Goal: Task Accomplishment & Management: Manage account settings

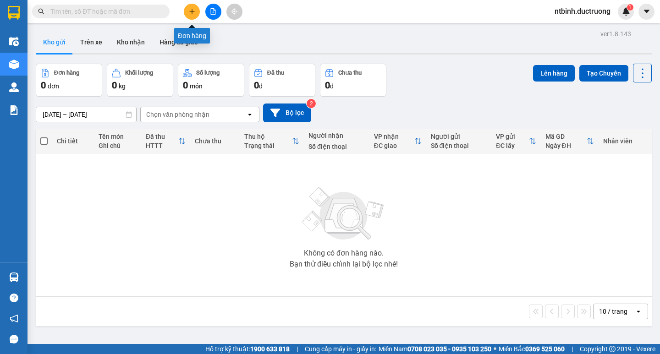
click at [195, 16] on button at bounding box center [192, 12] width 16 height 16
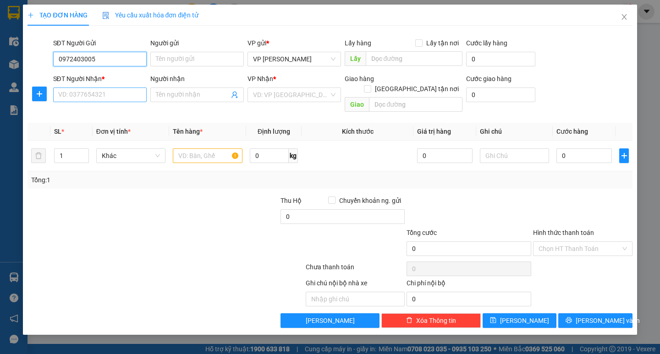
type input "0972403005"
click at [92, 95] on input "SĐT Người Nhận *" at bounding box center [99, 95] width 93 height 15
type input "0"
drag, startPoint x: 100, startPoint y: 60, endPoint x: 33, endPoint y: 64, distance: 67.9
click at [33, 64] on div "SĐT Người Gửi 0972403005 0972403005 Người gửi Tên người gửi VP gửi * VP [PERSON…" at bounding box center [330, 54] width 606 height 32
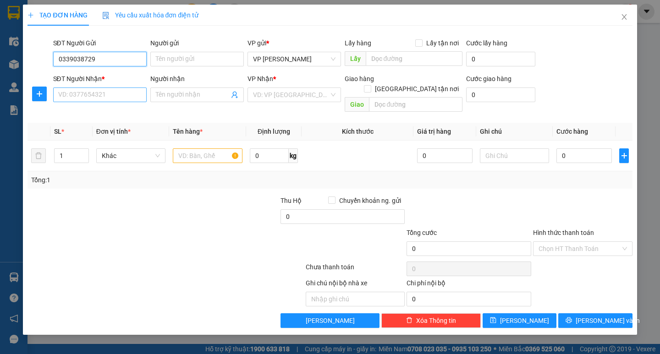
type input "0339038729"
click at [111, 98] on input "SĐT Người Nhận *" at bounding box center [99, 95] width 93 height 15
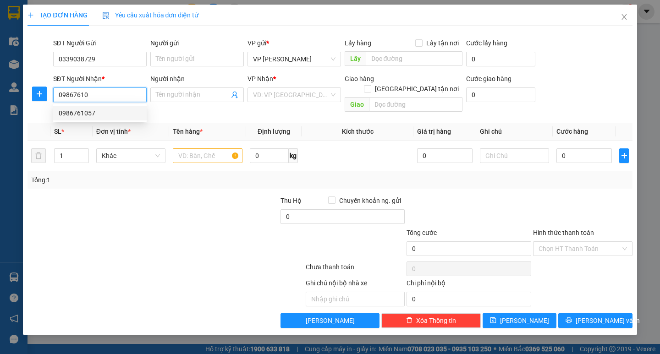
click at [104, 111] on div "0986761057" at bounding box center [100, 113] width 82 height 10
type input "0986761057"
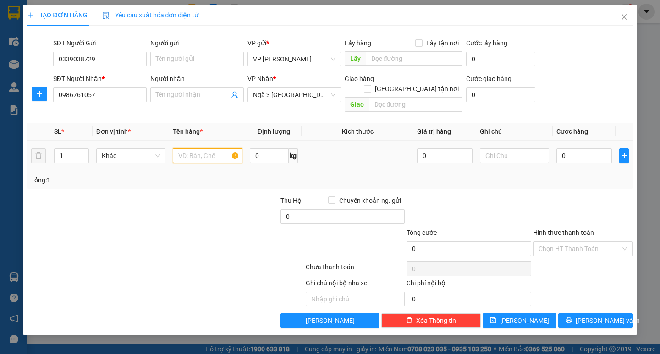
click at [196, 148] on input "text" at bounding box center [207, 155] width 69 height 15
type input "1 hồ sơ"
click at [562, 148] on input "0" at bounding box center [583, 155] width 55 height 15
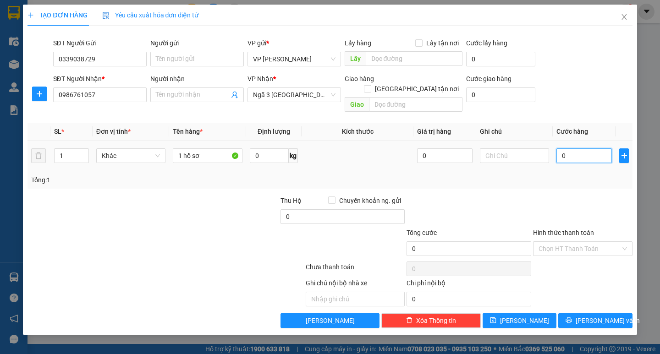
click at [562, 148] on input "0" at bounding box center [583, 155] width 55 height 15
type input "30"
click at [593, 316] on span "[PERSON_NAME] và In" at bounding box center [607, 321] width 64 height 10
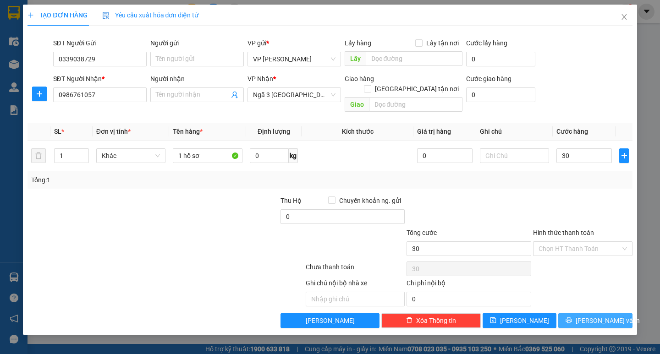
type input "30.000"
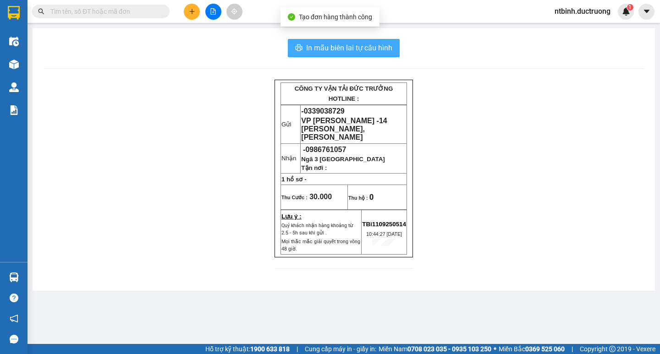
click at [346, 40] on button "In mẫu biên lai tự cấu hình" at bounding box center [344, 48] width 112 height 18
click at [336, 57] on button "In mẫu biên lai tự cấu hình" at bounding box center [344, 48] width 112 height 18
click at [344, 54] on span "In mẫu biên lai tự cấu hình" at bounding box center [349, 47] width 86 height 11
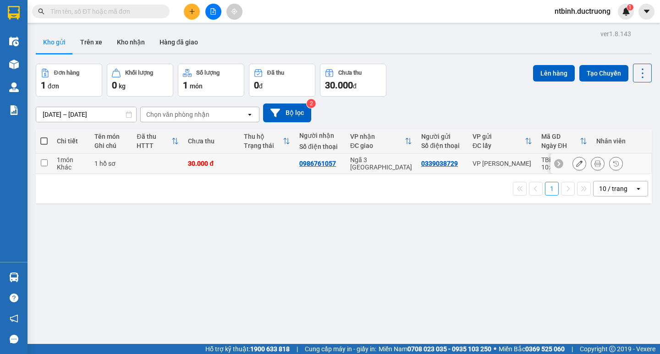
click at [573, 165] on button at bounding box center [579, 164] width 13 height 16
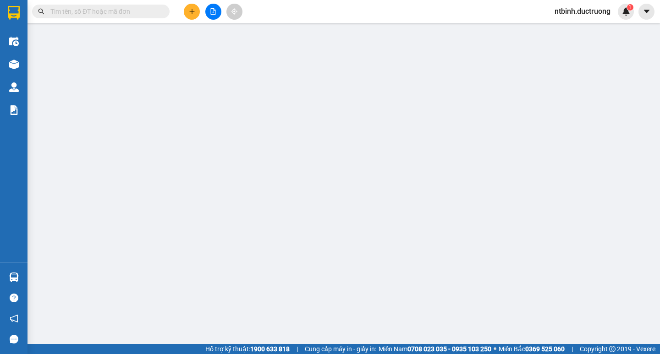
type input "0339038729"
type input "0986761057"
type input "30.000"
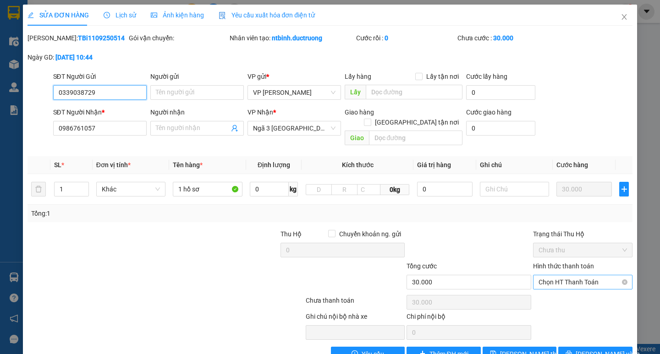
click at [558, 275] on span "Chọn HT Thanh Toán" at bounding box center [582, 282] width 88 height 14
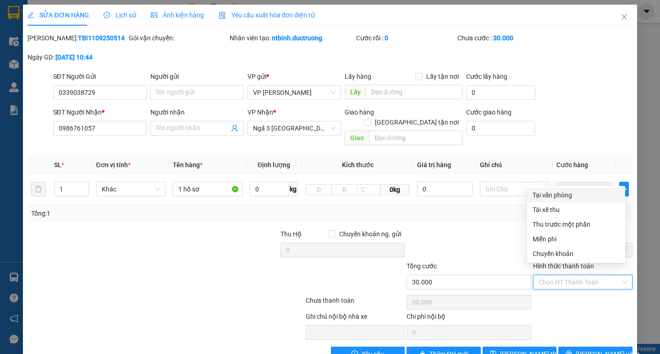
click at [562, 195] on div "Tại văn phòng" at bounding box center [575, 195] width 87 height 10
type input "0"
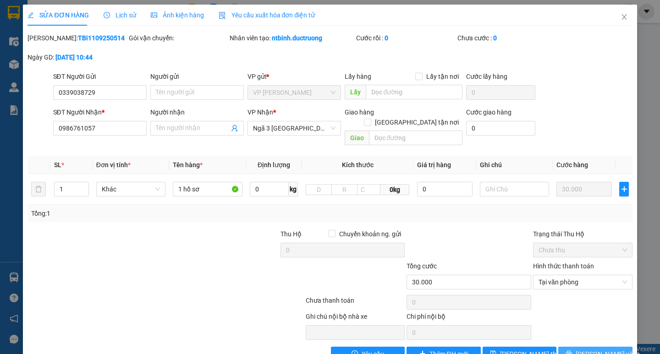
click at [578, 347] on button "[PERSON_NAME] và In" at bounding box center [595, 354] width 74 height 15
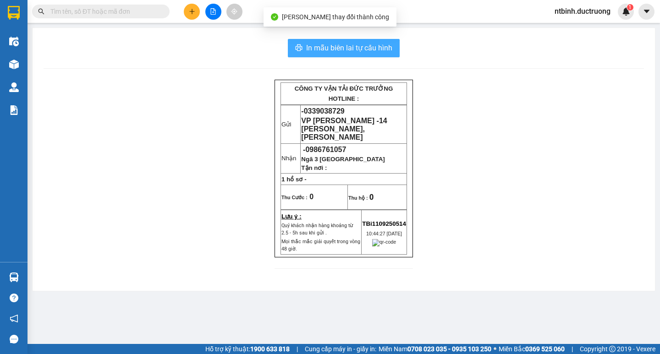
click at [377, 51] on span "In mẫu biên lai tự cấu hình" at bounding box center [349, 47] width 86 height 11
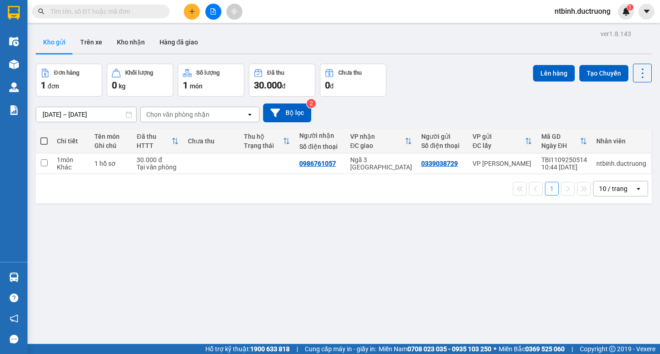
click at [194, 16] on button at bounding box center [192, 12] width 16 height 16
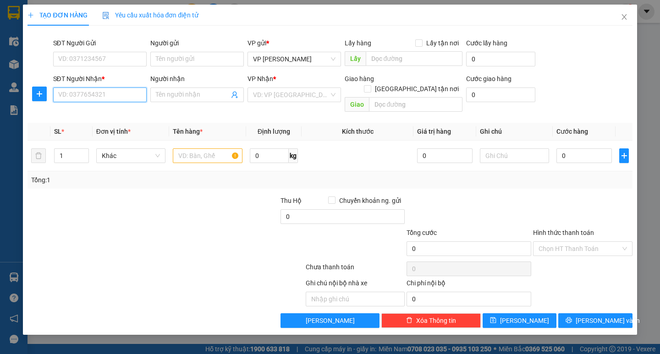
click at [106, 93] on input "SĐT Người Nhận *" at bounding box center [99, 95] width 93 height 15
click at [107, 114] on div "0972977256" at bounding box center [100, 113] width 82 height 10
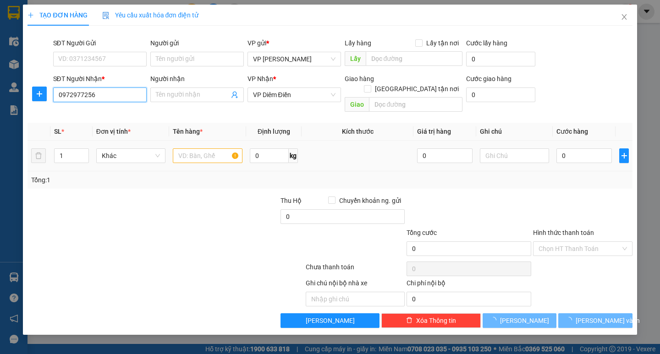
type input "0972977256"
click at [211, 148] on input "text" at bounding box center [207, 155] width 69 height 15
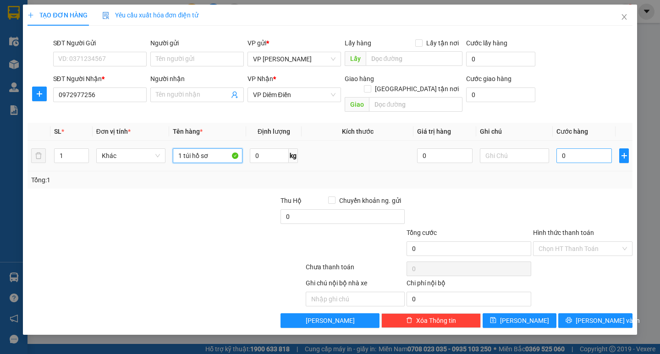
type input "1 túi hồ sơ"
click at [568, 148] on input "0" at bounding box center [583, 155] width 55 height 15
click at [557, 148] on input "0" at bounding box center [583, 155] width 55 height 15
type input "30"
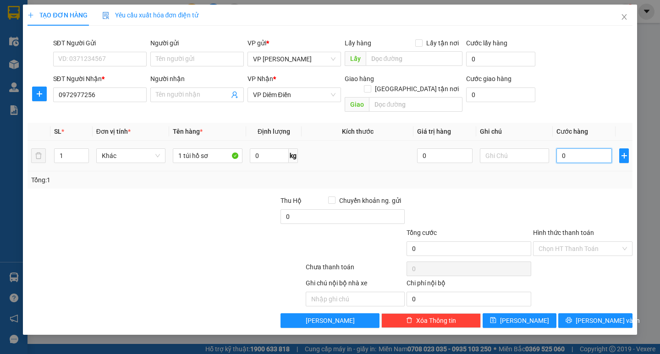
type input "30"
click at [573, 196] on div at bounding box center [582, 212] width 101 height 32
type input "30.000"
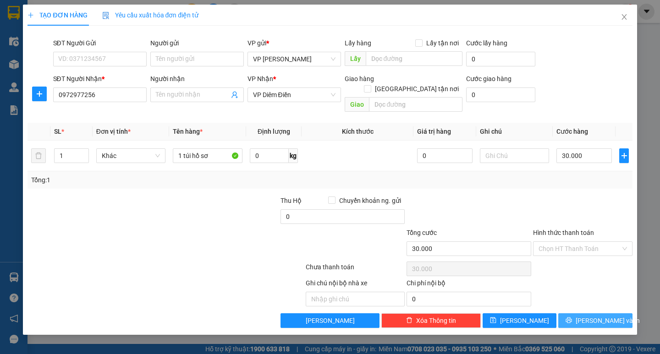
click at [595, 316] on span "[PERSON_NAME] và In" at bounding box center [607, 321] width 64 height 10
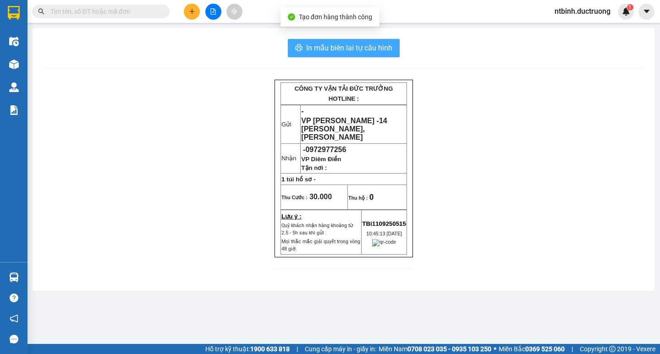
click at [382, 42] on span "In mẫu biên lai tự cấu hình" at bounding box center [349, 47] width 86 height 11
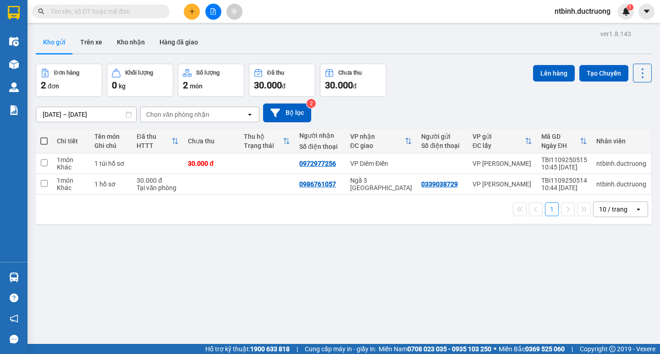
click at [192, 6] on button at bounding box center [192, 12] width 16 height 16
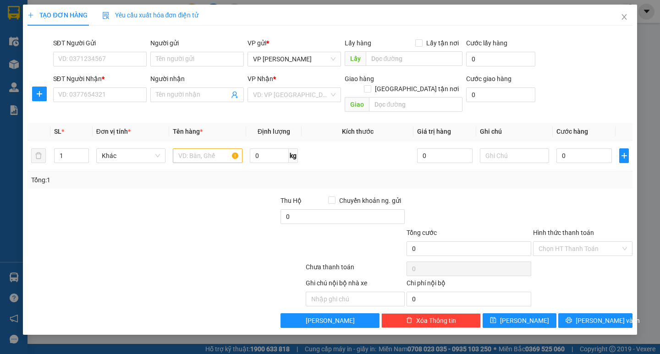
click at [106, 86] on div "SĐT Người Nhận *" at bounding box center [99, 81] width 93 height 14
click at [98, 101] on input "SĐT Người Nhận *" at bounding box center [99, 95] width 93 height 15
click at [99, 109] on div "0915290555" at bounding box center [100, 113] width 82 height 10
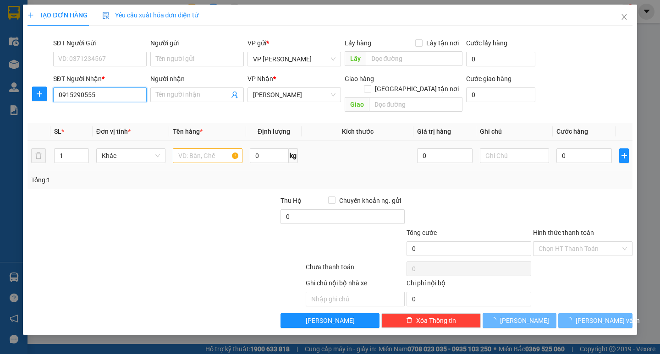
type input "0915290555"
click at [188, 148] on input "text" at bounding box center [207, 155] width 69 height 15
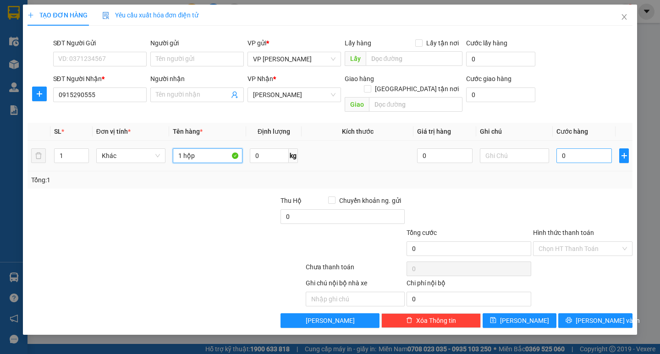
type input "1 hộp"
click at [562, 149] on input "0" at bounding box center [583, 155] width 55 height 15
click at [559, 149] on input "0" at bounding box center [583, 155] width 55 height 15
type input "50"
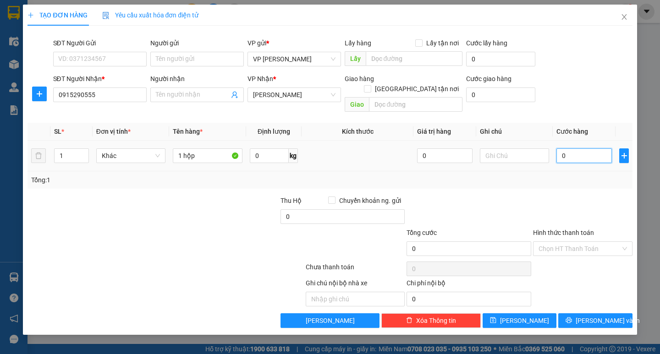
type input "50"
type input "50.000"
click at [556, 171] on div "Tổng: 1" at bounding box center [329, 179] width 604 height 17
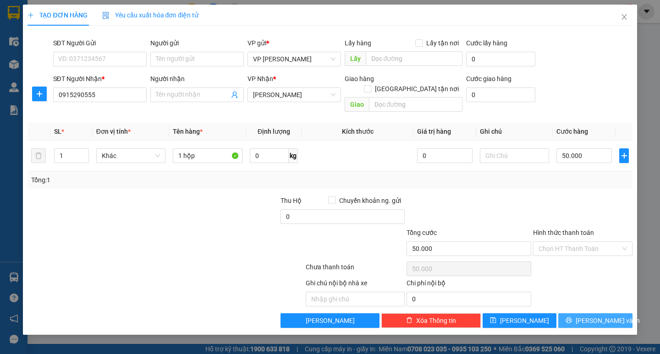
click at [590, 316] on span "[PERSON_NAME] và In" at bounding box center [607, 321] width 64 height 10
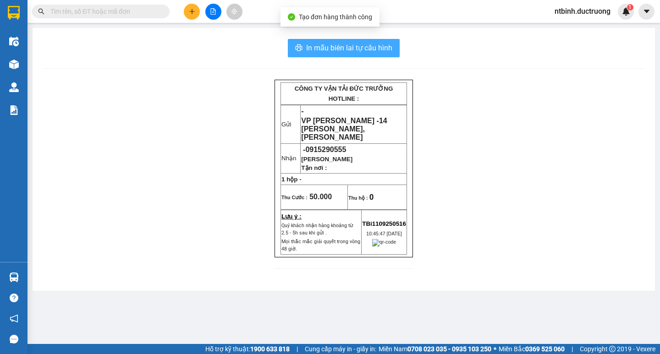
click at [365, 40] on button "In mẫu biên lai tự cấu hình" at bounding box center [344, 48] width 112 height 18
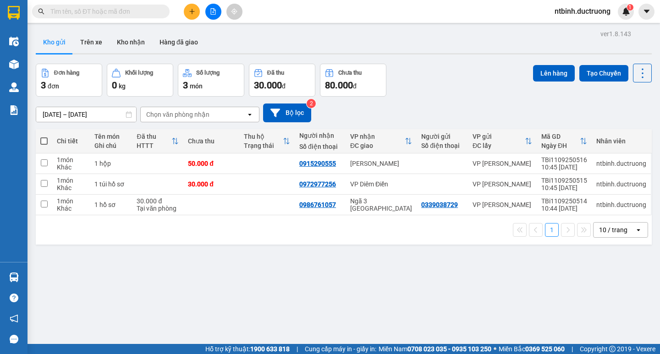
click at [195, 18] on button at bounding box center [192, 12] width 16 height 16
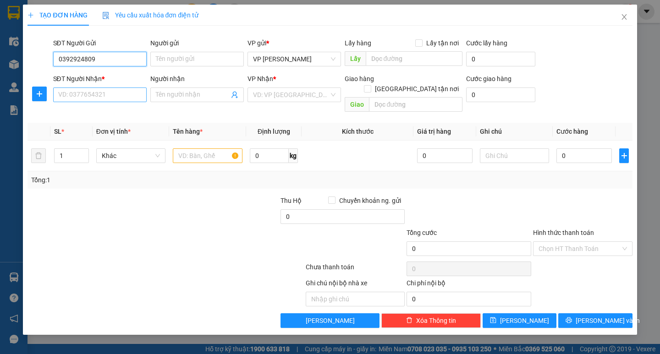
type input "0392924809"
click at [90, 93] on input "SĐT Người Nhận *" at bounding box center [99, 95] width 93 height 15
click at [198, 157] on td at bounding box center [207, 156] width 77 height 31
click at [198, 149] on input "text" at bounding box center [207, 155] width 69 height 15
type input "1 hộp"
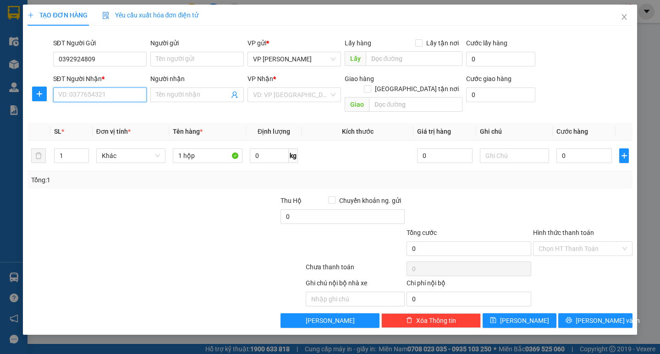
click at [102, 99] on input "SĐT Người Nhận *" at bounding box center [99, 95] width 93 height 15
type input "0984674990"
click at [285, 95] on input "search" at bounding box center [291, 95] width 76 height 14
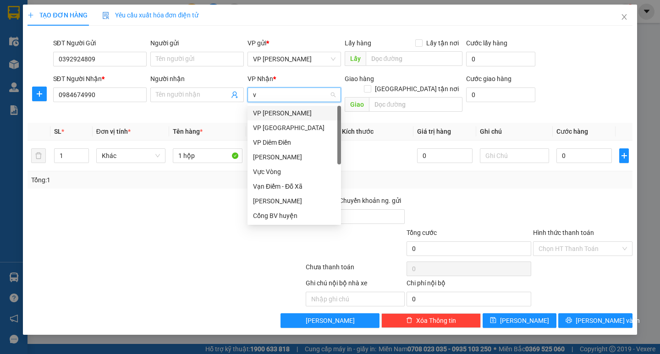
type input "vp"
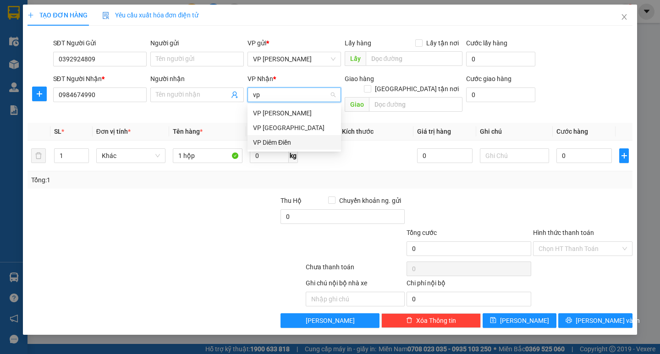
click at [279, 141] on div "VP Diêm Điền" at bounding box center [294, 142] width 82 height 10
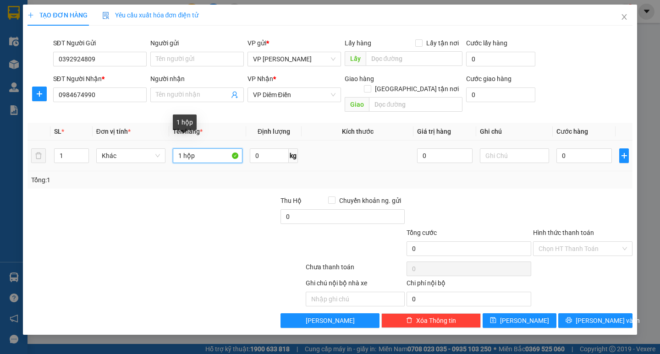
click at [204, 148] on input "1 hộp" at bounding box center [207, 155] width 69 height 15
type input "1 catong"
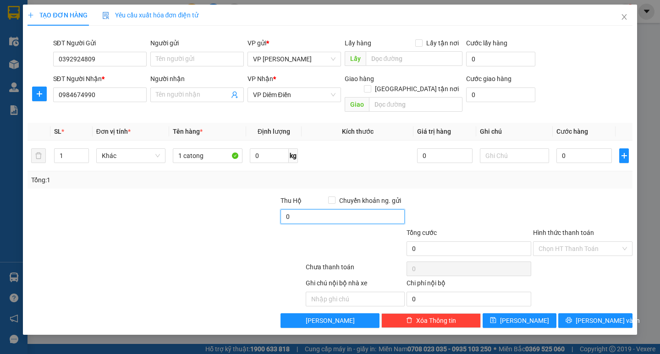
click at [290, 209] on input "0" at bounding box center [342, 216] width 125 height 15
click at [284, 209] on input "0" at bounding box center [342, 216] width 125 height 15
type input "1.300.000"
click at [235, 214] on div at bounding box center [216, 212] width 126 height 32
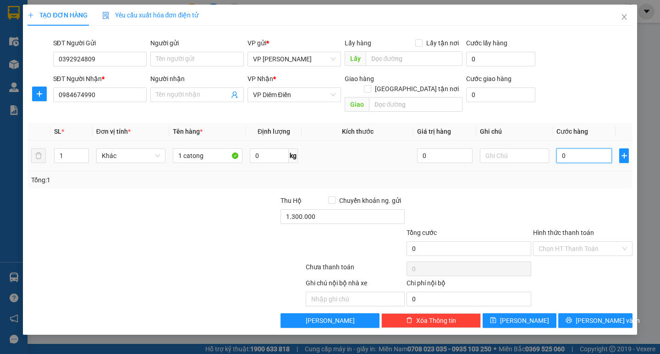
click at [566, 148] on input "0" at bounding box center [583, 155] width 55 height 15
click at [553, 152] on td "0" at bounding box center [584, 156] width 63 height 31
click at [569, 148] on input "0" at bounding box center [583, 155] width 55 height 15
click at [556, 148] on input "0" at bounding box center [583, 155] width 55 height 15
type input "60"
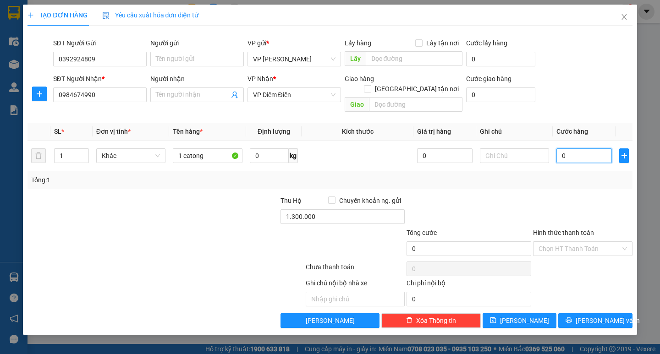
type input "60"
click at [575, 175] on div "Tổng: 1" at bounding box center [329, 180] width 597 height 10
type input "60.000"
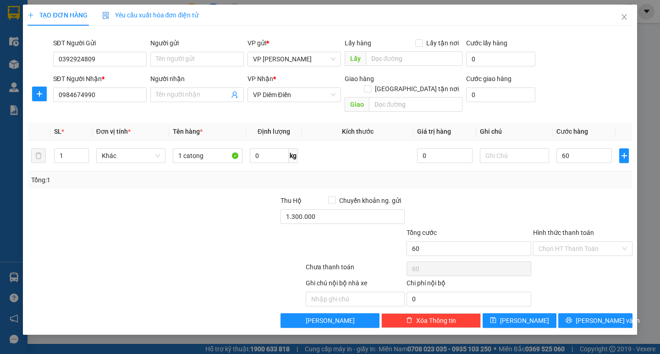
type input "60.000"
click at [589, 302] on div "Transit Pickup Surcharge Ids Transit Deliver Surcharge Ids Transit Deliver Surc…" at bounding box center [329, 180] width 604 height 295
click at [589, 313] on button "[PERSON_NAME] và In" at bounding box center [595, 320] width 74 height 15
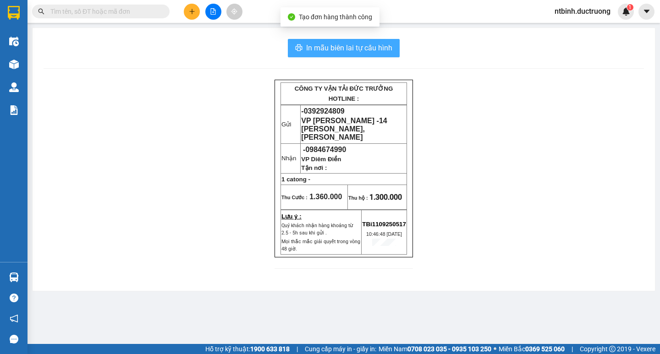
click at [355, 42] on span "In mẫu biên lai tự cấu hình" at bounding box center [349, 47] width 86 height 11
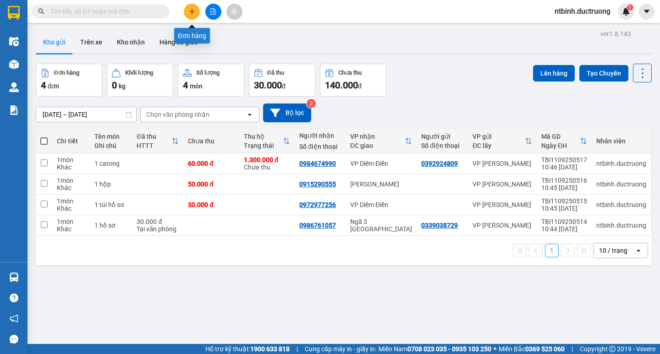
click at [194, 14] on icon "plus" at bounding box center [192, 11] width 6 height 6
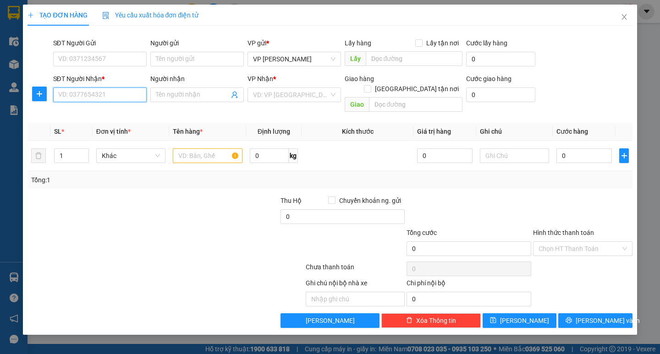
click at [100, 95] on input "SĐT Người Nhận *" at bounding box center [99, 95] width 93 height 15
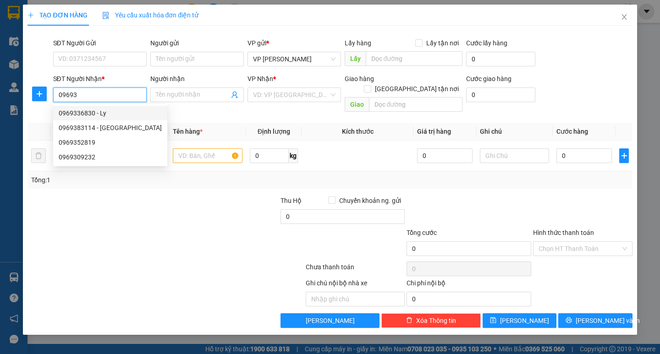
click at [125, 113] on div "0969336830 - Ly" at bounding box center [110, 113] width 103 height 10
type input "0969336830"
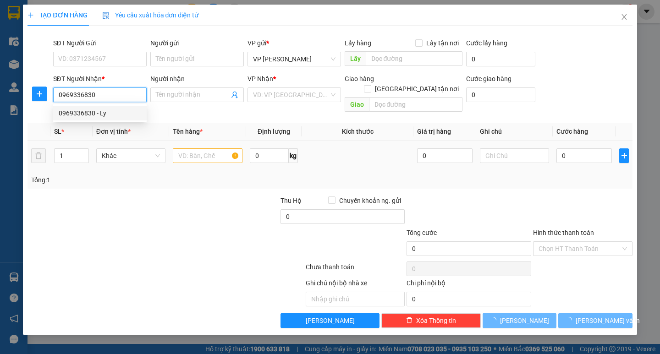
type input "Ly"
type input "0969336830"
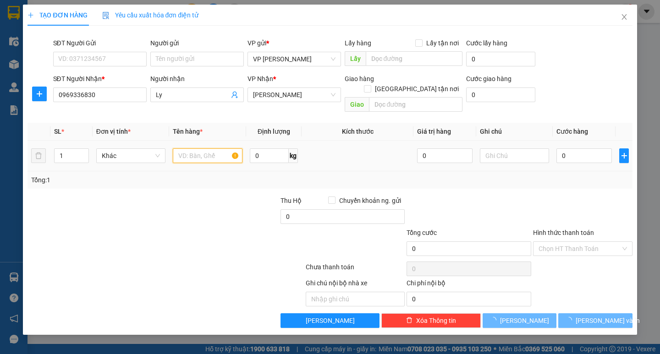
click at [200, 149] on input "text" at bounding box center [207, 155] width 69 height 15
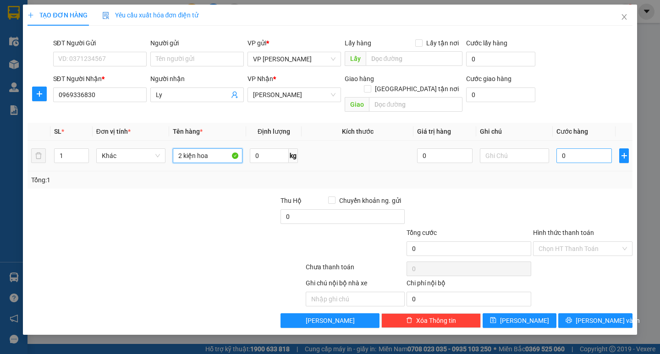
type input "2 kiện hoa"
click at [576, 148] on input "0" at bounding box center [583, 155] width 55 height 15
click at [557, 149] on input "0" at bounding box center [583, 155] width 55 height 15
type input "20"
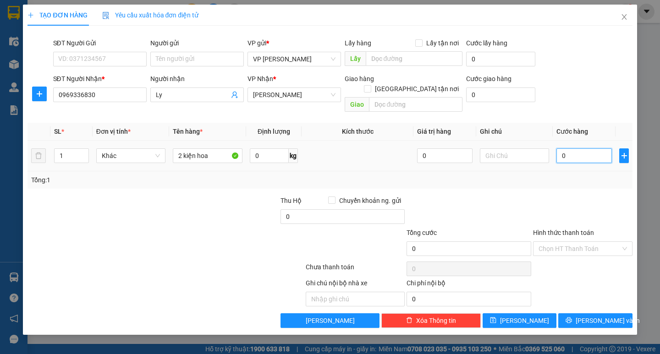
type input "20"
type input "200"
click at [608, 175] on div "Tổng: 1" at bounding box center [329, 180] width 597 height 10
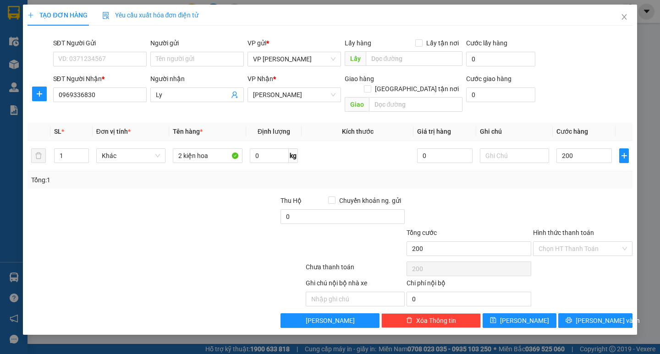
type input "200.000"
click at [601, 313] on button "[PERSON_NAME] và In" at bounding box center [595, 320] width 74 height 15
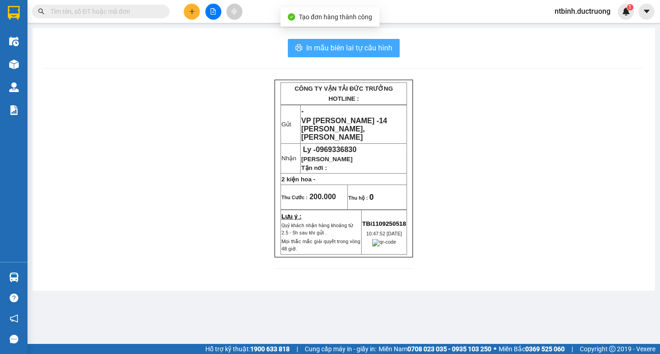
click at [347, 50] on span "In mẫu biên lai tự cấu hình" at bounding box center [349, 47] width 86 height 11
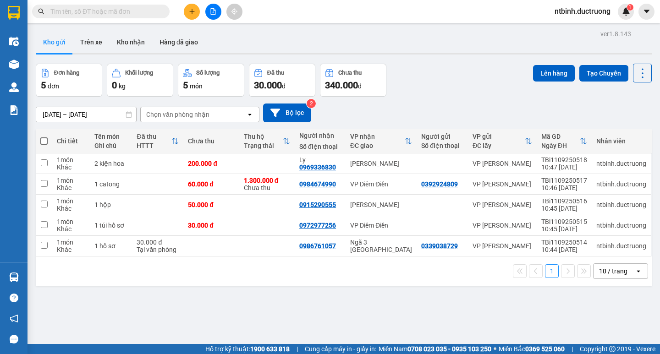
click at [199, 15] on div at bounding box center [213, 12] width 69 height 16
click at [197, 14] on button at bounding box center [192, 12] width 16 height 16
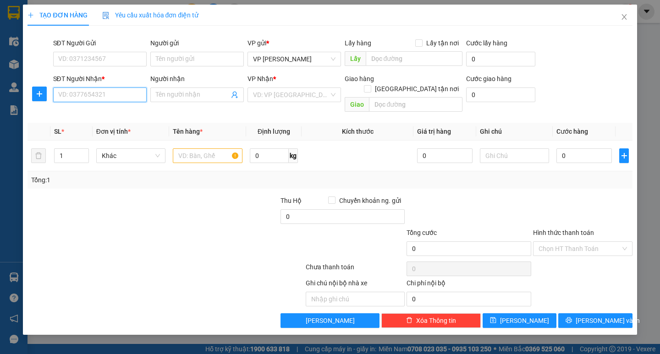
click at [117, 101] on input "SĐT Người Nhận *" at bounding box center [99, 95] width 93 height 15
type input "0858666292"
click at [267, 93] on input "search" at bounding box center [291, 95] width 76 height 14
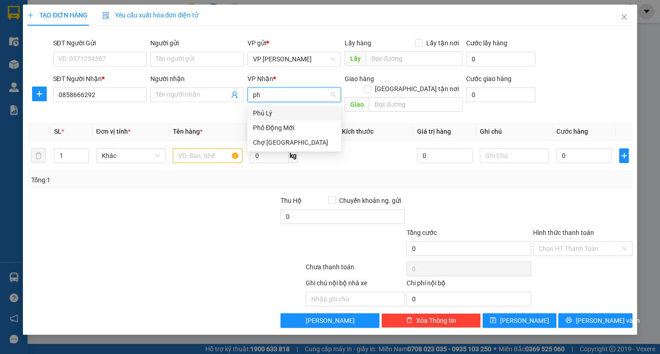
type input "phu"
click at [259, 114] on div "Phủ Lý" at bounding box center [294, 113] width 82 height 10
click at [208, 153] on div at bounding box center [207, 156] width 69 height 18
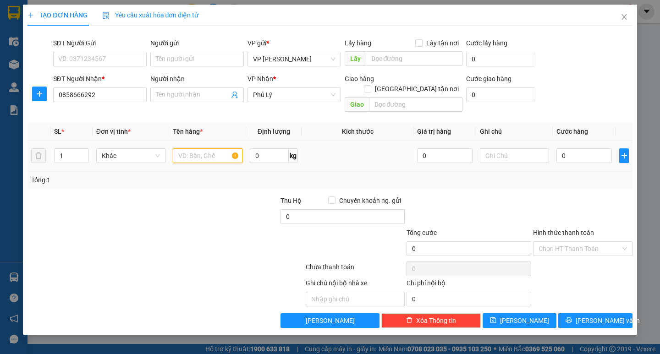
click at [208, 152] on input "text" at bounding box center [207, 155] width 69 height 15
type input "1 thanh"
click at [568, 149] on input "0" at bounding box center [583, 155] width 55 height 15
click at [559, 149] on input "0" at bounding box center [583, 155] width 55 height 15
type input "50"
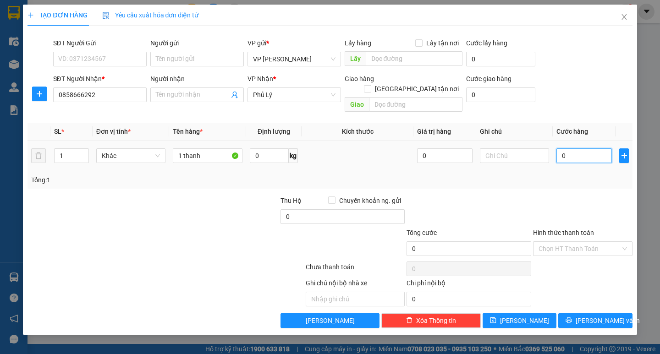
type input "50"
click at [560, 159] on td "50" at bounding box center [584, 156] width 63 height 31
type input "50.000"
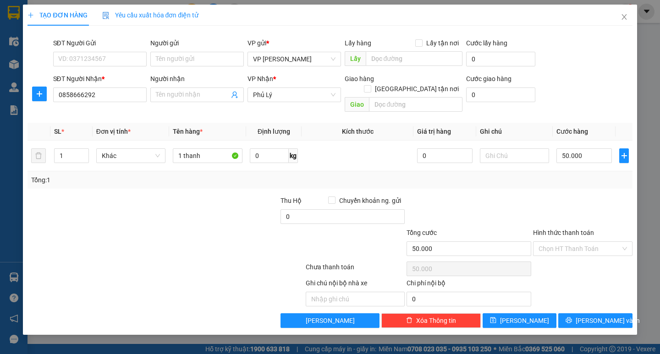
click at [585, 230] on div "Hình thức thanh toán" at bounding box center [582, 235] width 99 height 14
click at [586, 246] on div "Hình thức thanh toán Chọn HT Thanh Toán" at bounding box center [582, 244] width 99 height 32
click at [586, 247] on div "Hình thức thanh toán Chọn HT Thanh Toán" at bounding box center [582, 244] width 99 height 32
click at [590, 243] on input "Hình thức thanh toán" at bounding box center [579, 249] width 82 height 14
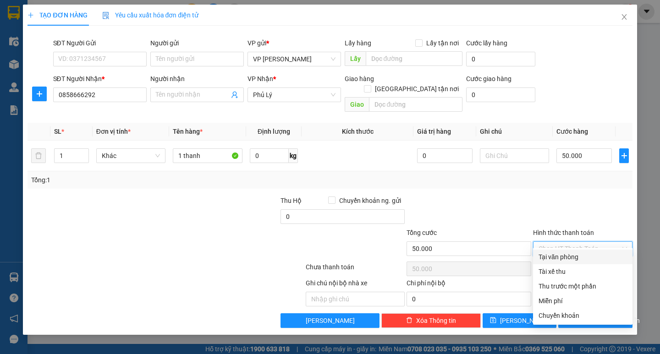
click at [588, 250] on div "Tại văn phòng" at bounding box center [582, 257] width 99 height 15
type input "0"
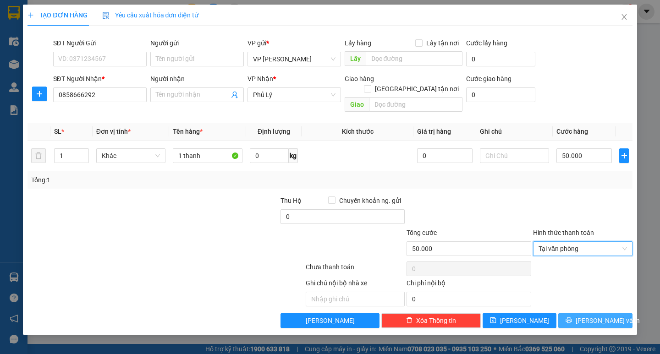
click at [602, 316] on button "[PERSON_NAME] và In" at bounding box center [595, 320] width 74 height 15
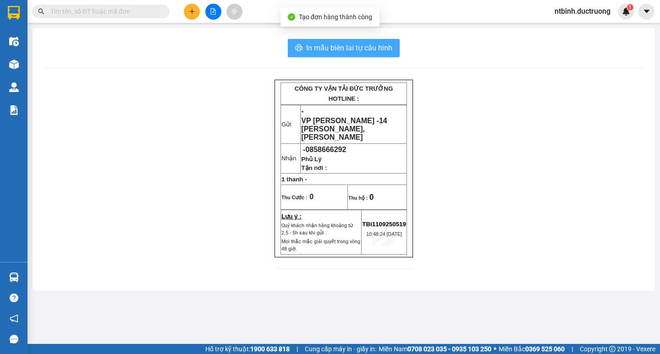
click at [334, 42] on span "In mẫu biên lai tự cấu hình" at bounding box center [349, 47] width 86 height 11
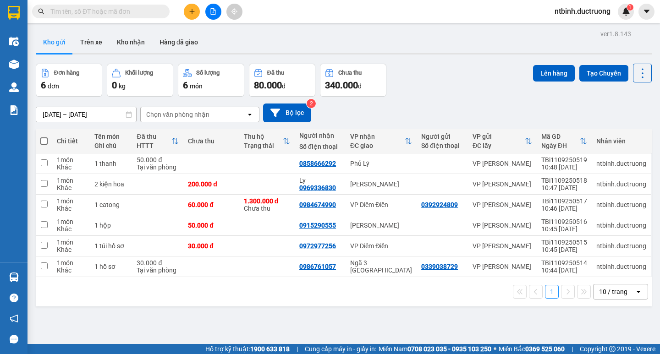
click at [189, 9] on icon "plus" at bounding box center [192, 11] width 6 height 6
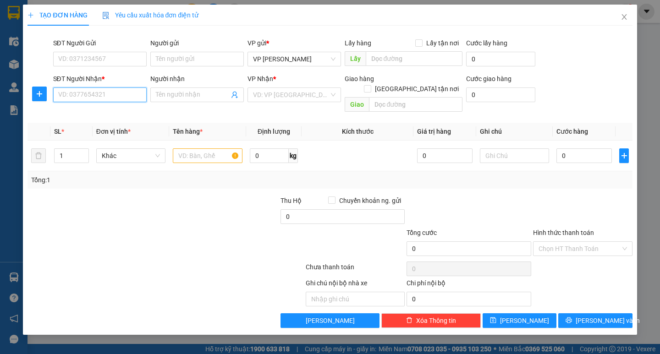
click at [121, 99] on input "SĐT Người Nhận *" at bounding box center [99, 95] width 93 height 15
click at [104, 110] on div "0846579222" at bounding box center [100, 113] width 82 height 10
type input "0846579222"
click at [220, 148] on input "text" at bounding box center [207, 155] width 69 height 15
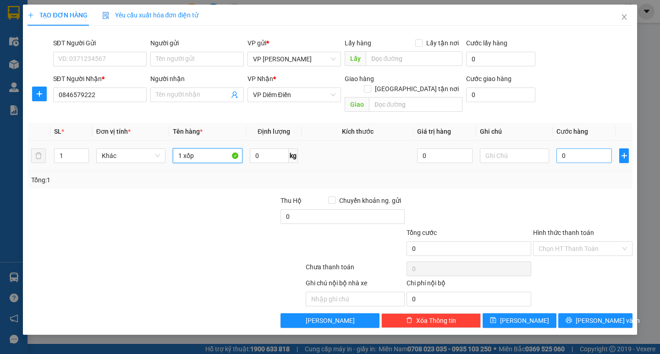
type input "1 xốp"
click at [579, 149] on input "0" at bounding box center [583, 155] width 55 height 15
click at [558, 148] on input "0" at bounding box center [583, 155] width 55 height 15
type input "60"
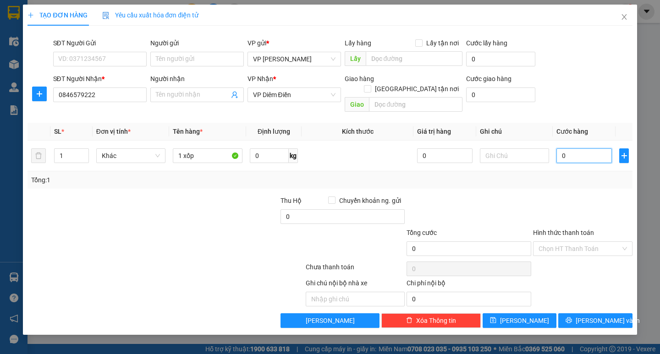
type input "60"
click at [561, 196] on div at bounding box center [582, 212] width 101 height 32
type input "60.000"
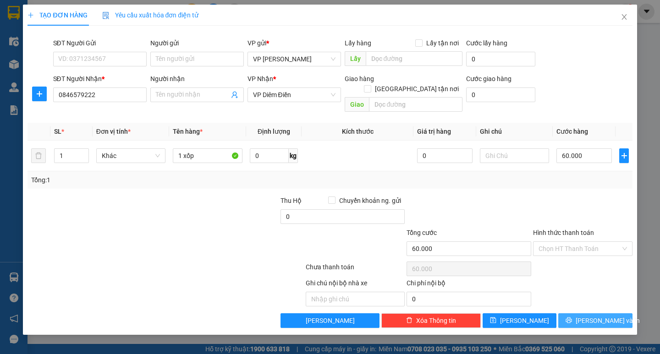
click at [574, 317] on button "[PERSON_NAME] và In" at bounding box center [595, 320] width 74 height 15
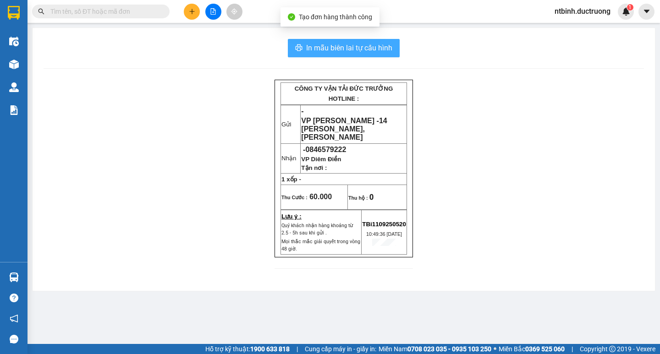
click at [340, 49] on span "In mẫu biên lai tự cấu hình" at bounding box center [349, 47] width 86 height 11
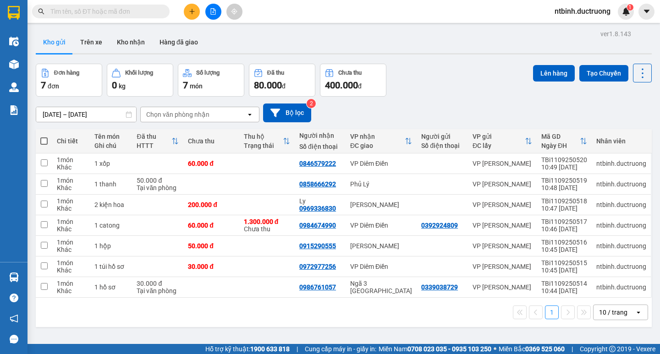
click at [44, 141] on span at bounding box center [43, 140] width 7 height 7
click at [44, 137] on input "checkbox" at bounding box center [44, 137] width 0 height 0
checkbox input "true"
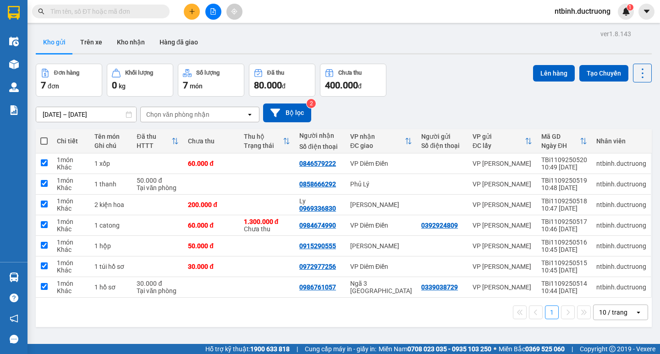
checkbox input "true"
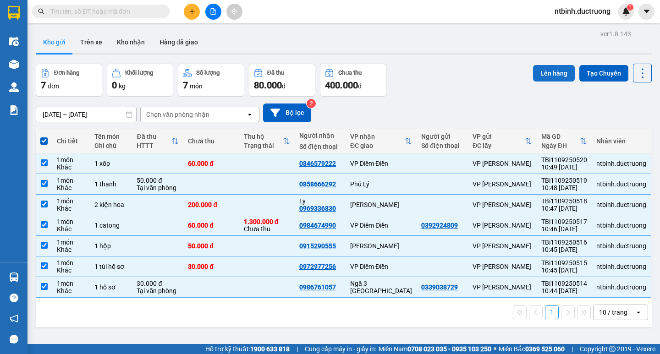
click at [546, 73] on button "Lên hàng" at bounding box center [554, 73] width 42 height 16
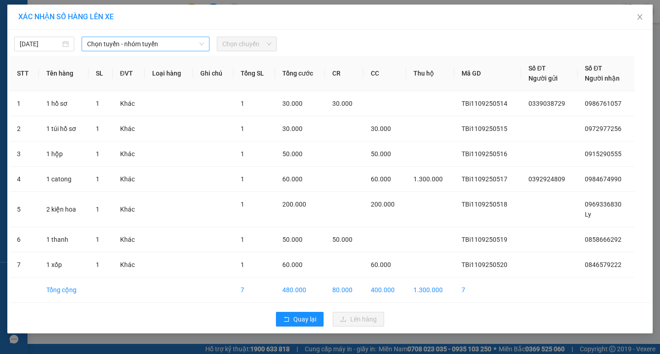
click at [185, 47] on span "Chọn tuyến - nhóm tuyến" at bounding box center [145, 44] width 117 height 14
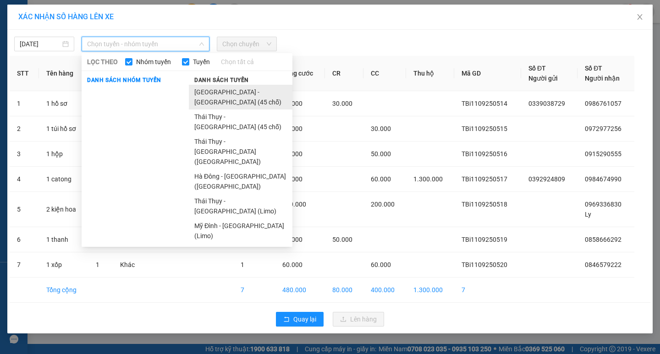
click at [229, 91] on li "[GEOGRAPHIC_DATA] - [GEOGRAPHIC_DATA] (45 chỗ)" at bounding box center [241, 97] width 104 height 25
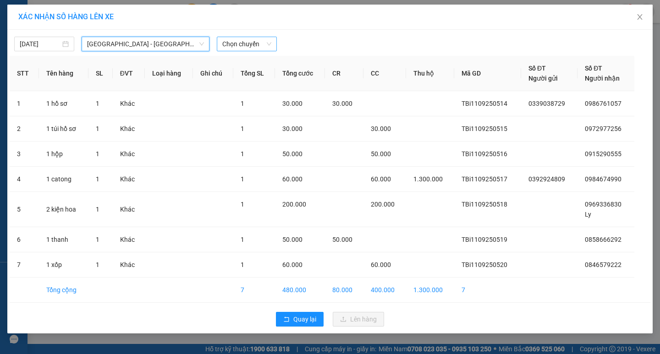
click at [231, 46] on span "Chọn chuyến" at bounding box center [246, 44] width 49 height 14
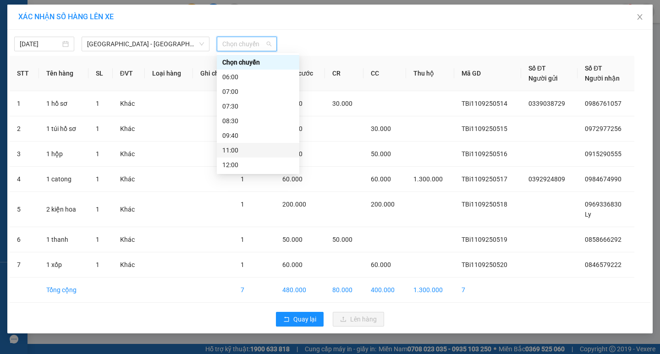
click at [268, 153] on div "11:00" at bounding box center [257, 150] width 71 height 10
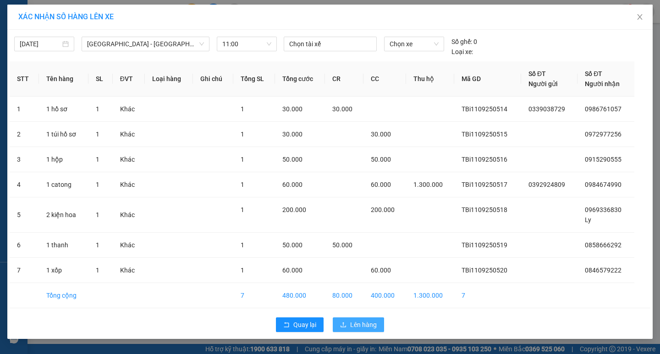
click at [365, 328] on span "Lên hàng" at bounding box center [363, 325] width 27 height 10
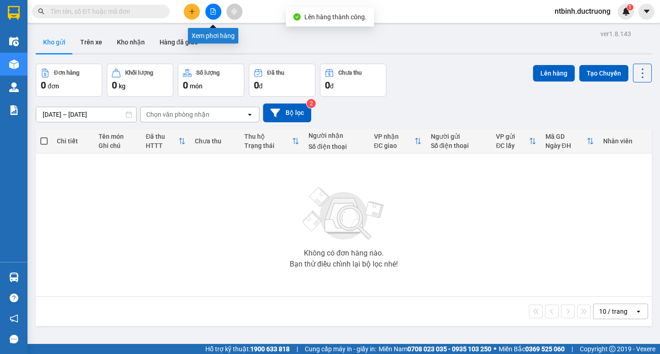
click at [216, 14] on button at bounding box center [213, 12] width 16 height 16
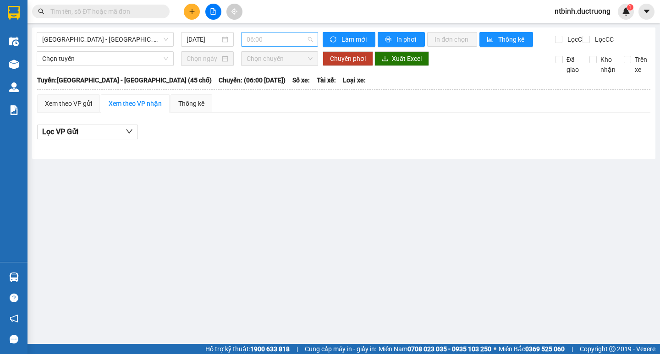
click at [267, 45] on span "06:00" at bounding box center [279, 40] width 66 height 14
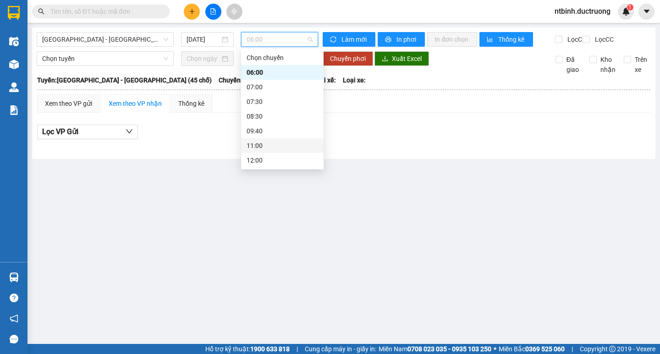
click at [277, 150] on div "11:00" at bounding box center [281, 146] width 71 height 10
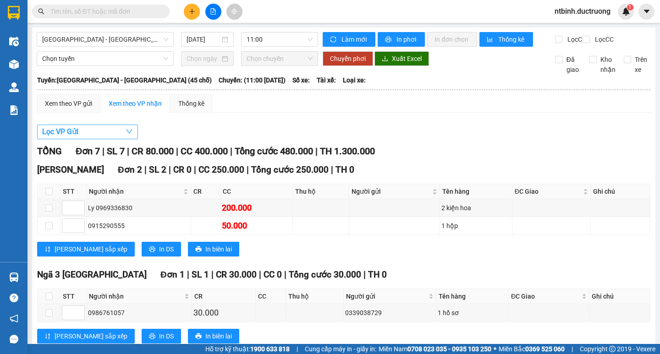
click at [104, 139] on button "Lọc VP Gửi" at bounding box center [87, 132] width 101 height 15
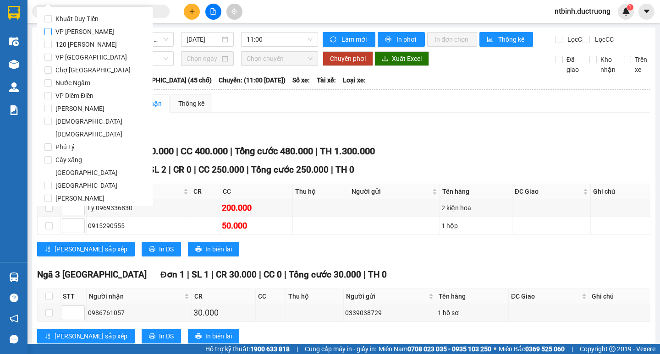
click at [80, 30] on span "VP [PERSON_NAME]" at bounding box center [85, 31] width 66 height 13
click at [52, 30] on input "VP [PERSON_NAME]" at bounding box center [47, 31] width 7 height 7
checkbox input "true"
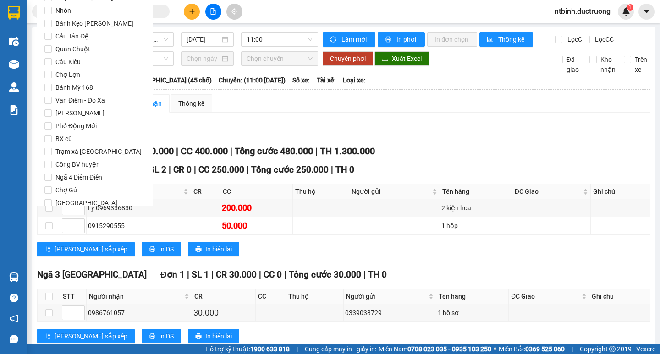
scroll to position [763, 0]
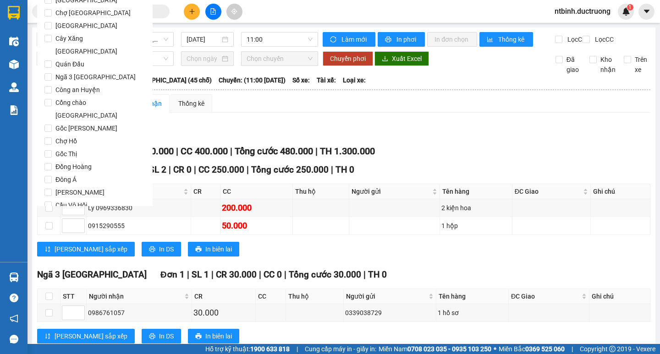
click at [54, 252] on span "Lọc" at bounding box center [57, 257] width 11 height 10
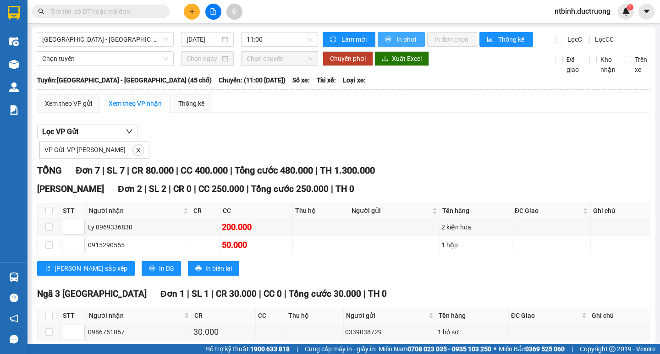
click at [388, 40] on span "printer" at bounding box center [389, 39] width 8 height 7
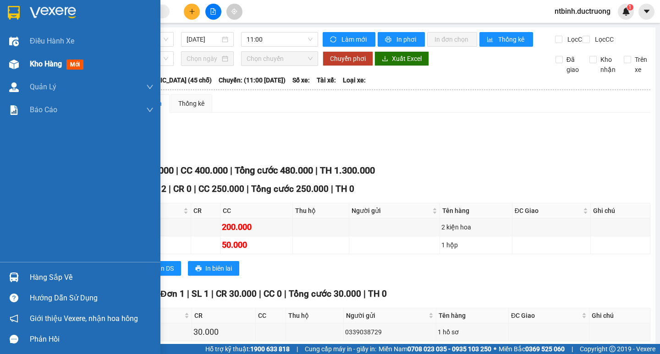
click at [27, 62] on div "Kho hàng mới" at bounding box center [80, 64] width 160 height 23
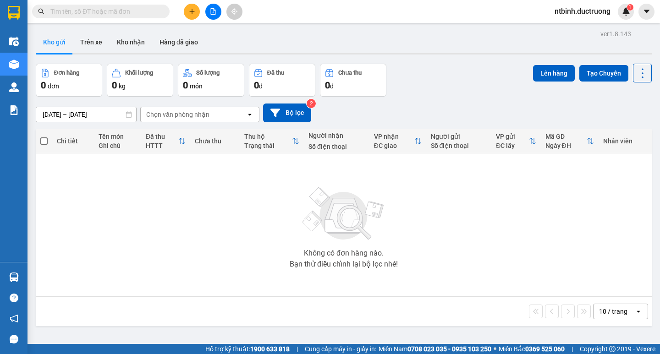
click at [187, 16] on button at bounding box center [192, 12] width 16 height 16
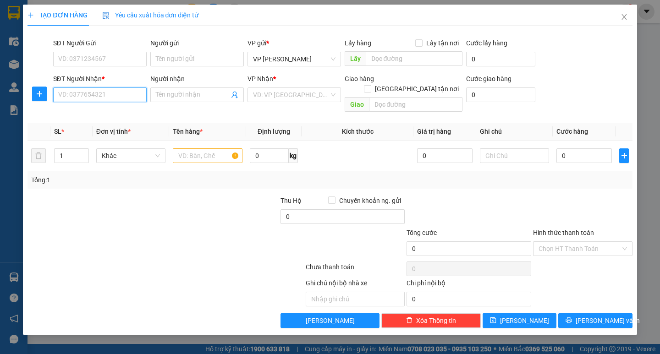
click at [114, 94] on input "SĐT Người Nhận *" at bounding box center [99, 95] width 93 height 15
click at [112, 112] on div "0961877882" at bounding box center [100, 113] width 82 height 10
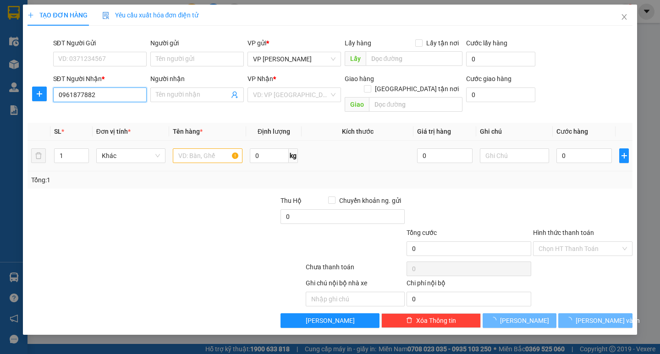
type input "0961877882"
click at [191, 148] on input "text" at bounding box center [207, 155] width 69 height 15
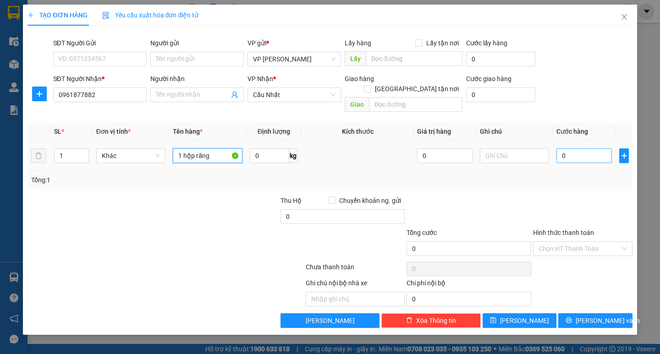
type input "1 hộp răng"
click at [568, 148] on input "0" at bounding box center [583, 155] width 55 height 15
click at [563, 148] on input "0" at bounding box center [583, 155] width 55 height 15
type input "30"
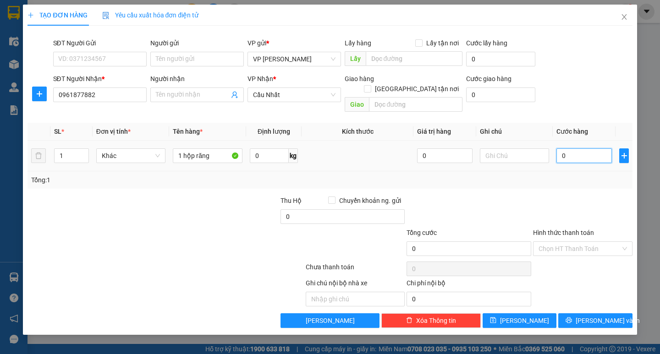
type input "30"
click at [563, 175] on div "Tổng: 1" at bounding box center [329, 180] width 597 height 10
type input "30.000"
click at [583, 243] on input "Hình thức thanh toán" at bounding box center [579, 249] width 82 height 14
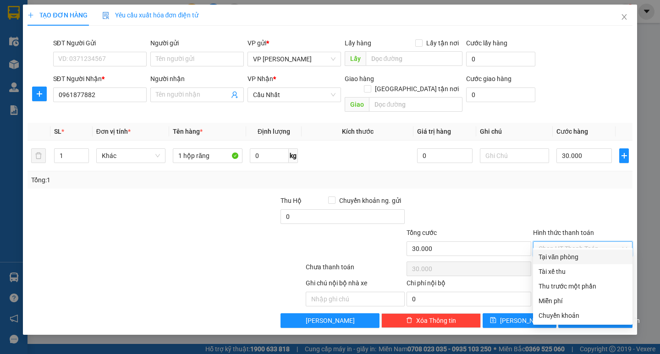
click at [580, 255] on div "Tại văn phòng" at bounding box center [582, 257] width 88 height 10
type input "0"
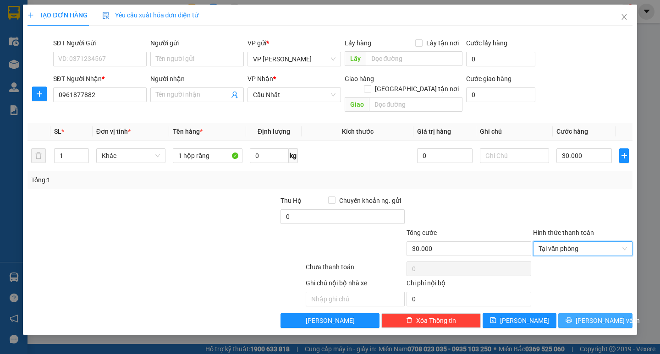
click at [591, 316] on span "[PERSON_NAME] và In" at bounding box center [607, 321] width 64 height 10
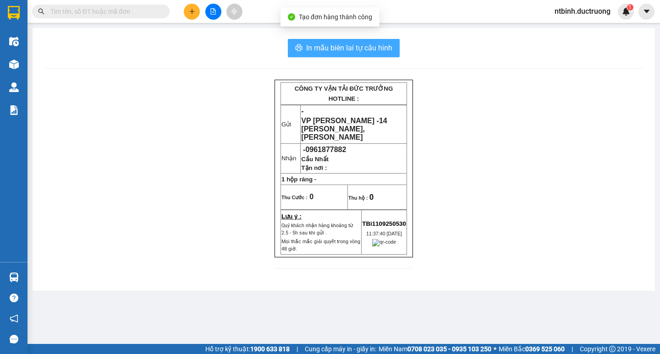
click at [343, 41] on button "In mẫu biên lai tự cấu hình" at bounding box center [344, 48] width 112 height 18
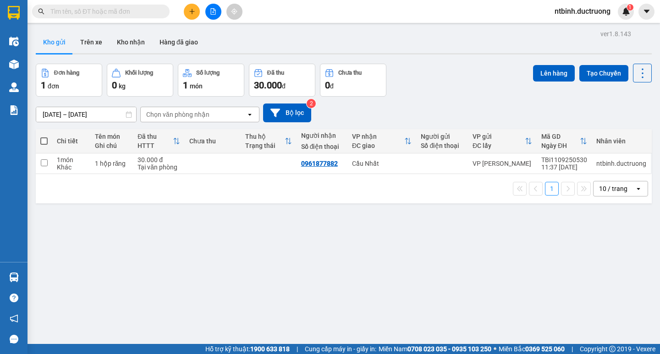
click at [189, 20] on div "Kết quả tìm kiếm ( 0 ) Bộ lọc No Data ntbinh.ductruong 1" at bounding box center [330, 11] width 660 height 23
click at [198, 10] on button at bounding box center [192, 12] width 16 height 16
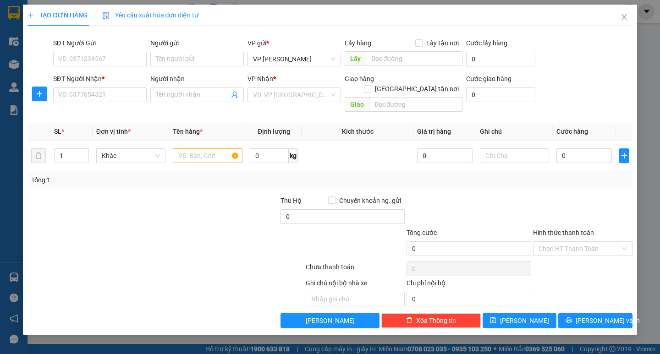
click at [101, 86] on div "SĐT Người Nhận *" at bounding box center [99, 81] width 93 height 14
drag, startPoint x: 101, startPoint y: 98, endPoint x: 84, endPoint y: 4, distance: 95.8
click at [100, 98] on input "SĐT Người Nhận *" at bounding box center [99, 95] width 93 height 15
type input "0925161089"
drag, startPoint x: 60, startPoint y: 98, endPoint x: 39, endPoint y: 99, distance: 20.7
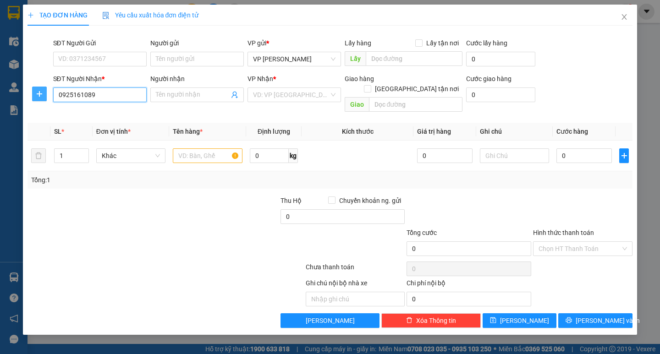
click at [39, 99] on div "SĐT Người Nhận * 0925161089 0925161089 Người nhận Tên người nhận VP Nhận * VD: …" at bounding box center [330, 95] width 606 height 42
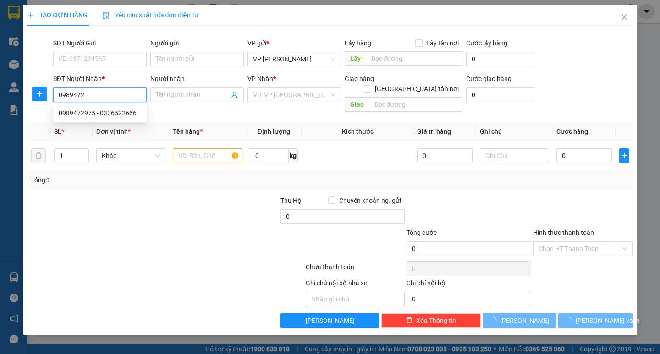
click at [68, 115] on div "0989472975 - 0336522666" at bounding box center [100, 113] width 82 height 10
type input "0989472975"
type input "0336522666"
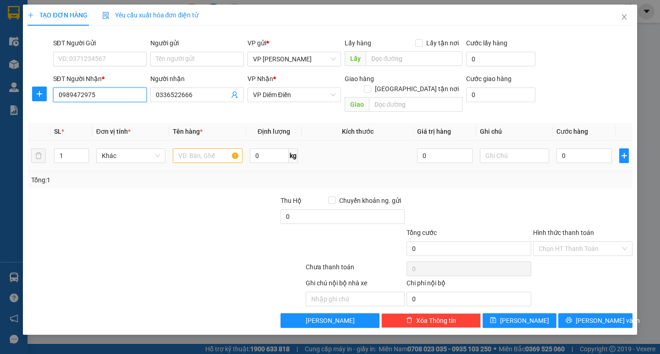
type input "0989472975"
click at [192, 148] on input "text" at bounding box center [207, 155] width 69 height 15
type input "09894729751"
drag, startPoint x: 218, startPoint y: 148, endPoint x: 149, endPoint y: 152, distance: 68.8
click at [149, 152] on tr "1 Khác 09894729751 0 kg 0 0" at bounding box center [329, 156] width 604 height 31
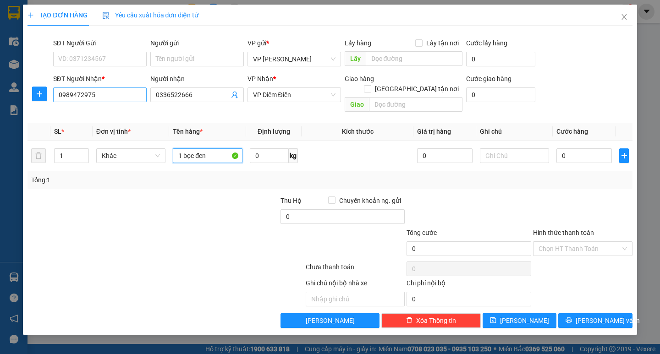
type input "1 bọc đen"
click at [74, 94] on input "0989472975" at bounding box center [99, 95] width 93 height 15
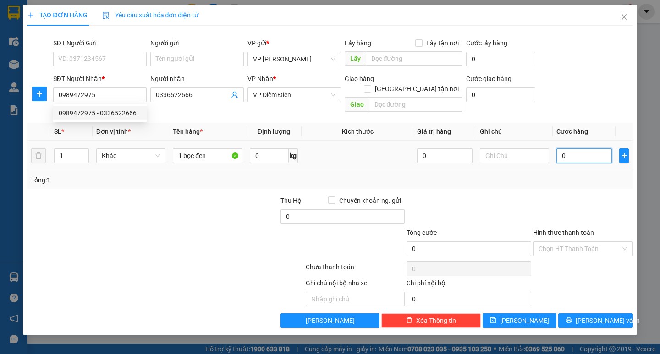
click at [564, 148] on input "0" at bounding box center [583, 155] width 55 height 15
click at [562, 148] on input "0" at bounding box center [583, 155] width 55 height 15
type input "50"
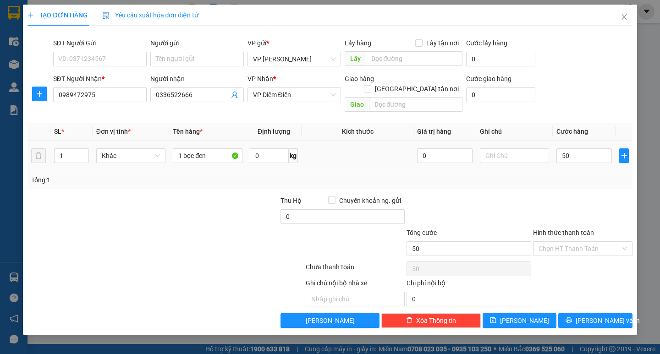
click at [560, 175] on div "Tổng: 1" at bounding box center [329, 180] width 597 height 10
type input "50.000"
click at [596, 316] on span "[PERSON_NAME] và In" at bounding box center [607, 321] width 64 height 10
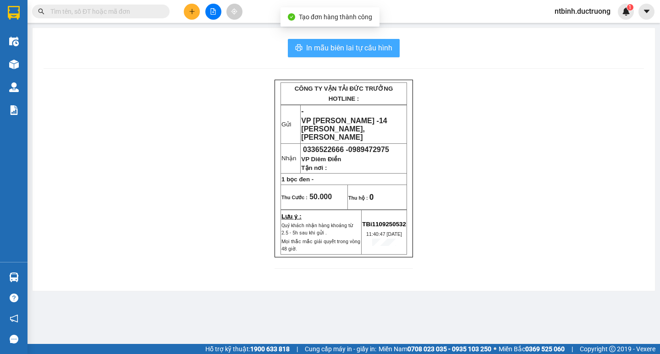
click at [339, 45] on span "In mẫu biên lai tự cấu hình" at bounding box center [349, 47] width 86 height 11
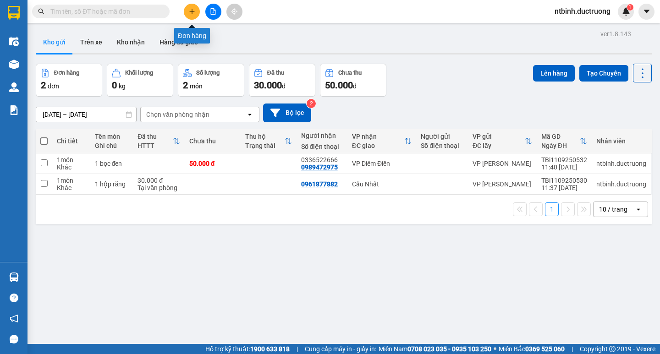
click at [186, 5] on button at bounding box center [192, 12] width 16 height 16
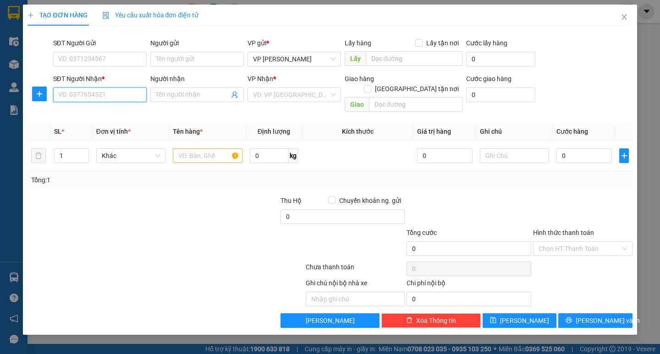
click at [108, 100] on input "SĐT Người Nhận *" at bounding box center [99, 95] width 93 height 15
type input "0399512074"
click at [279, 93] on input "search" at bounding box center [291, 95] width 76 height 14
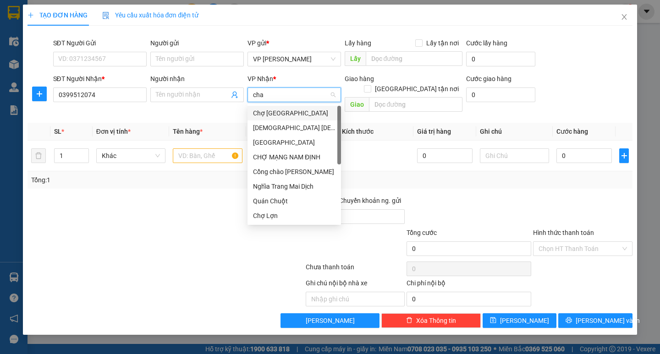
type input "chau"
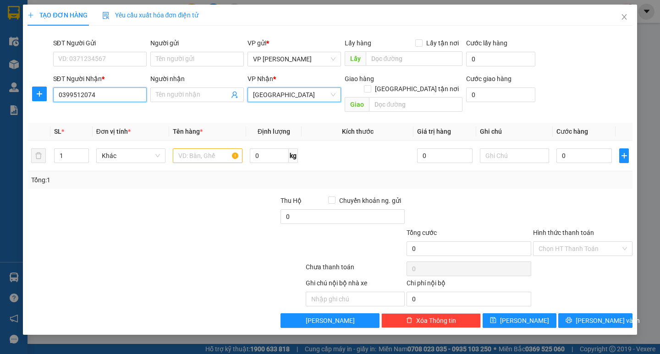
click at [73, 99] on input "0399512074" at bounding box center [99, 95] width 93 height 15
click at [196, 148] on input "text" at bounding box center [207, 155] width 69 height 15
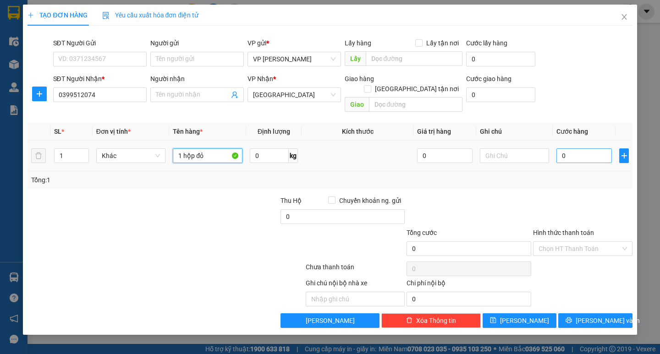
type input "1 hộp đỏ"
click at [573, 148] on input "0" at bounding box center [583, 155] width 55 height 15
click at [561, 148] on input "0" at bounding box center [583, 155] width 55 height 15
type input "40"
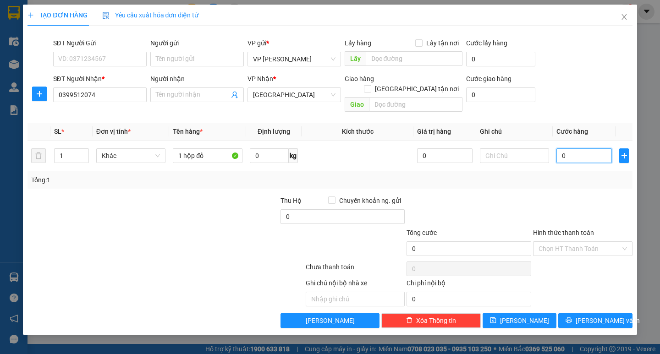
type input "40"
click at [564, 196] on div at bounding box center [582, 212] width 101 height 32
type input "40.000"
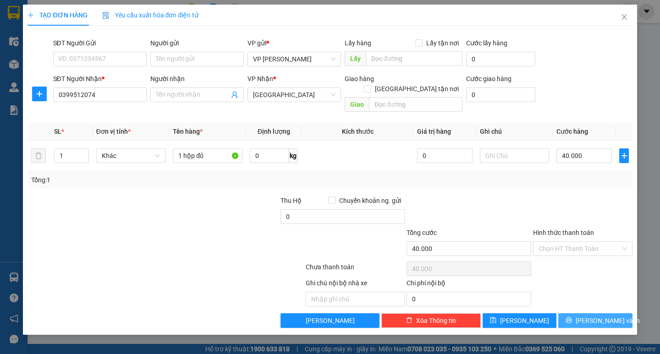
click at [602, 316] on span "[PERSON_NAME] và In" at bounding box center [607, 321] width 64 height 10
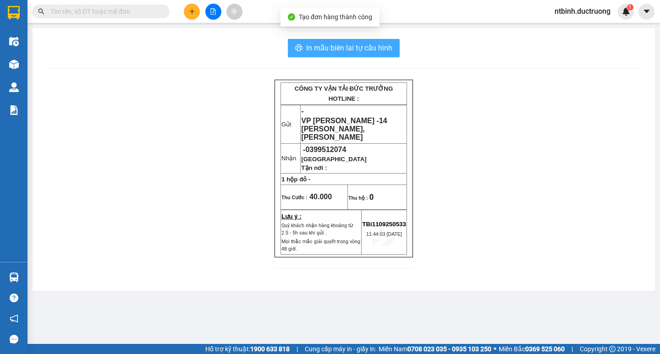
click at [358, 43] on span "In mẫu biên lai tự cấu hình" at bounding box center [349, 47] width 86 height 11
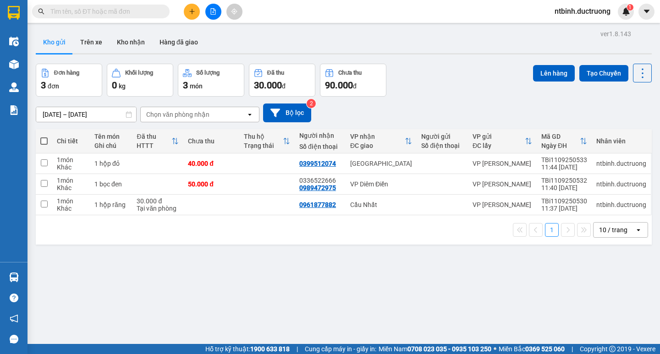
click at [193, 9] on icon "plus" at bounding box center [192, 11] width 6 height 6
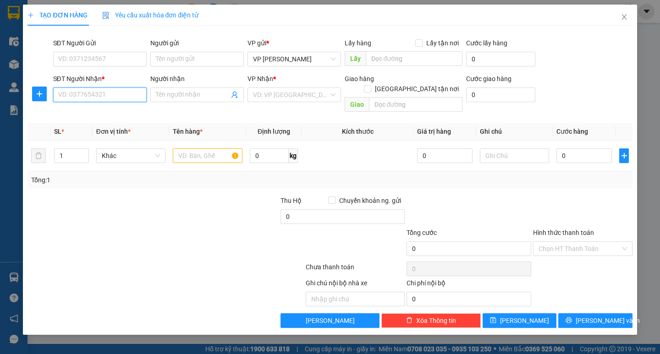
click at [110, 91] on input "SĐT Người Nhận *" at bounding box center [99, 95] width 93 height 15
type input "0925161069"
click at [305, 90] on input "search" at bounding box center [291, 95] width 76 height 14
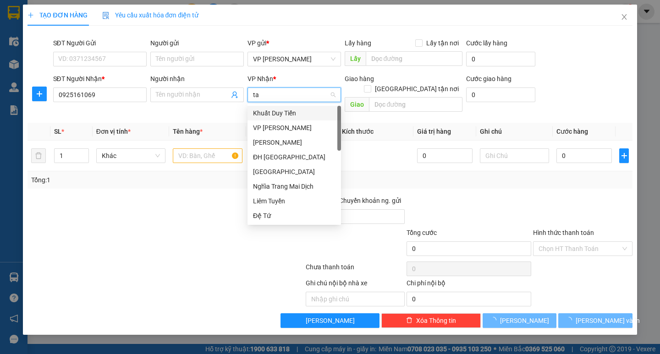
type input "tan"
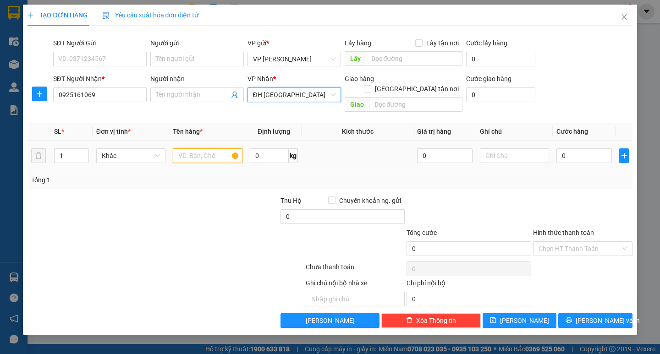
click at [209, 150] on input "text" at bounding box center [207, 155] width 69 height 15
type input "1 bọc"
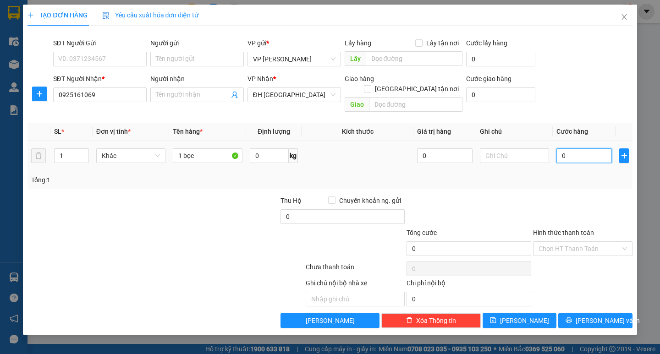
click at [561, 148] on input "0" at bounding box center [583, 155] width 55 height 15
type input "40"
click at [580, 198] on div at bounding box center [582, 212] width 101 height 32
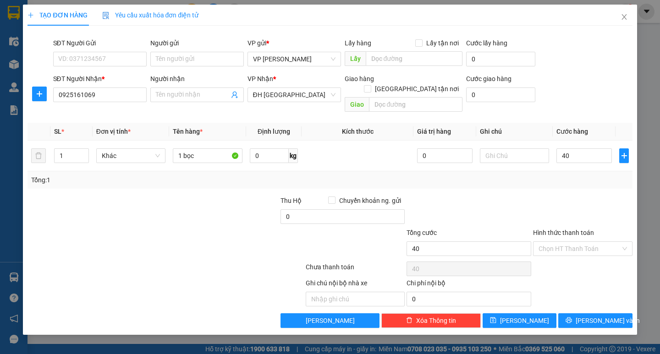
type input "40.000"
click at [592, 316] on span "[PERSON_NAME] và In" at bounding box center [607, 321] width 64 height 10
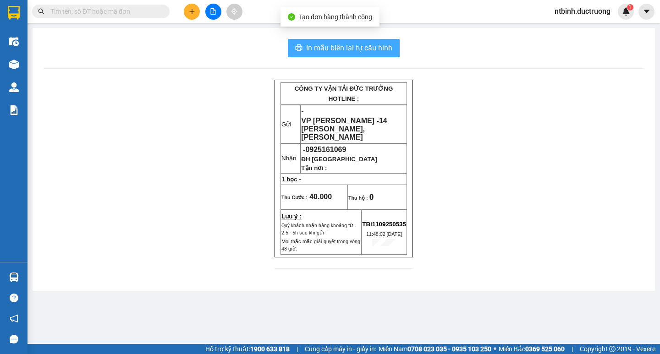
click at [378, 42] on button "In mẫu biên lai tự cấu hình" at bounding box center [344, 48] width 112 height 18
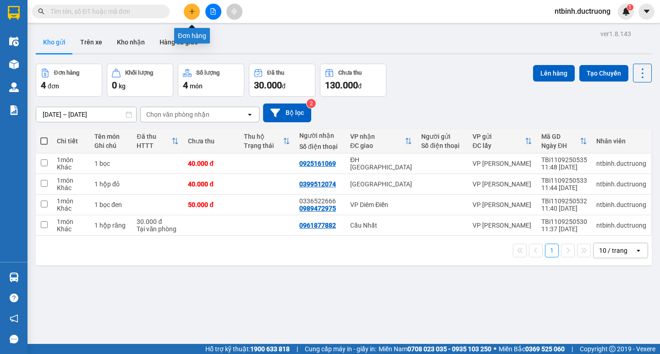
click at [191, 10] on icon "plus" at bounding box center [192, 11] width 6 height 6
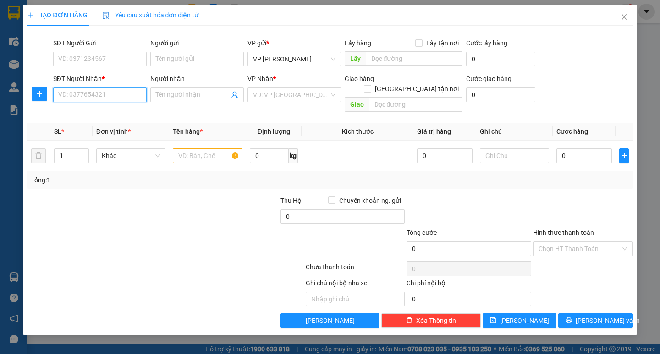
click at [82, 92] on input "SĐT Người Nhận *" at bounding box center [99, 95] width 93 height 15
click at [98, 54] on input "SĐT Người Gửi" at bounding box center [99, 59] width 93 height 15
type input "0339908198"
click at [107, 99] on input "SĐT Người Nhận *" at bounding box center [99, 95] width 93 height 15
click at [110, 112] on div "0339908198 - [PERSON_NAME]" at bounding box center [104, 113] width 90 height 10
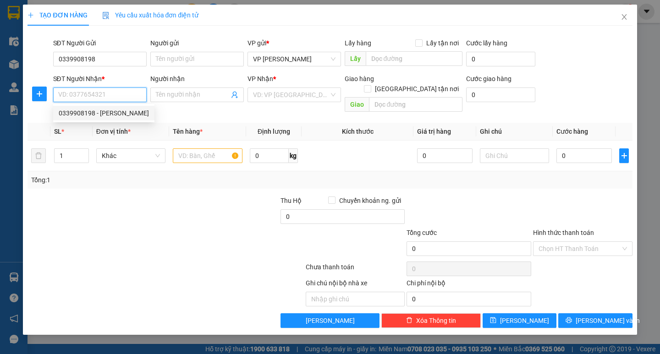
type input "0339908198"
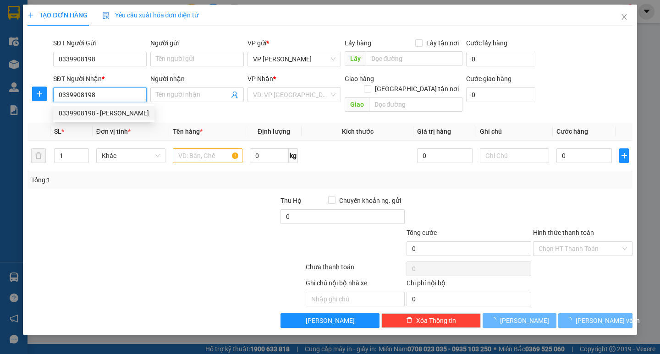
type input "gấm paola"
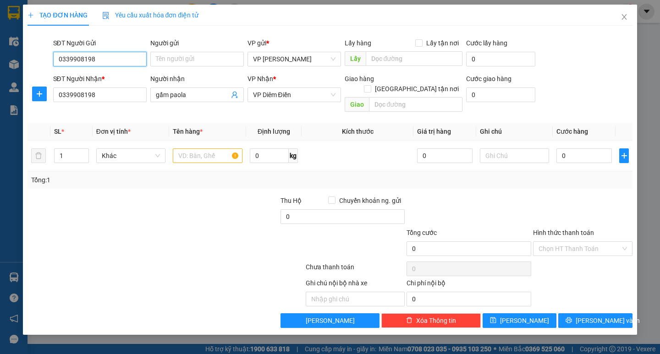
drag, startPoint x: 108, startPoint y: 66, endPoint x: 27, endPoint y: 64, distance: 80.2
click at [27, 64] on div "SĐT Người Gửi 0339908198 0339908198 Người gửi Tên người gửi VP gửi * VP [PERSON…" at bounding box center [330, 54] width 606 height 32
click at [208, 148] on input "text" at bounding box center [207, 155] width 69 height 15
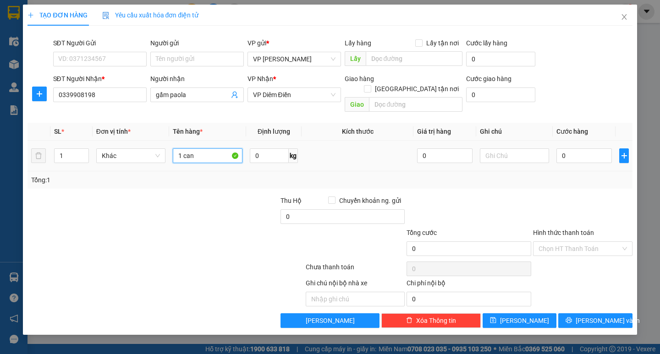
type input "1 can"
click at [572, 141] on td "0" at bounding box center [584, 156] width 63 height 31
click at [568, 148] on input "0" at bounding box center [583, 155] width 55 height 15
click at [565, 148] on input "0" at bounding box center [583, 155] width 55 height 15
click at [564, 148] on input "0" at bounding box center [583, 155] width 55 height 15
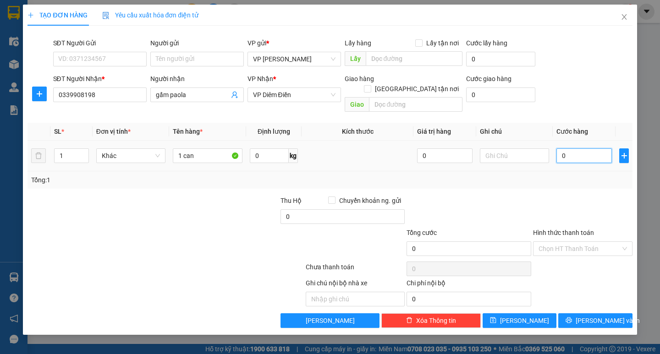
click at [563, 148] on input "0" at bounding box center [583, 155] width 55 height 15
type input "40"
click at [561, 179] on div "Transit Pickup Surcharge Ids Transit Deliver Surcharge Ids Transit Deliver Surc…" at bounding box center [329, 180] width 604 height 295
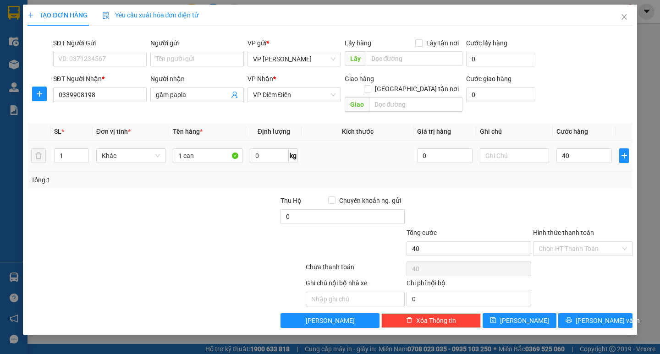
type input "40.000"
click at [603, 317] on button "[PERSON_NAME] và In" at bounding box center [595, 320] width 74 height 15
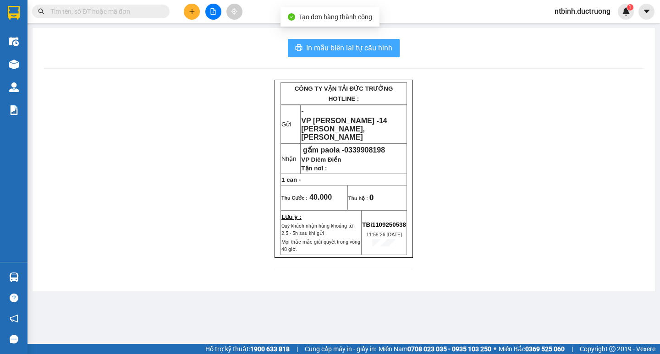
click at [357, 49] on span "In mẫu biên lai tự cấu hình" at bounding box center [349, 47] width 86 height 11
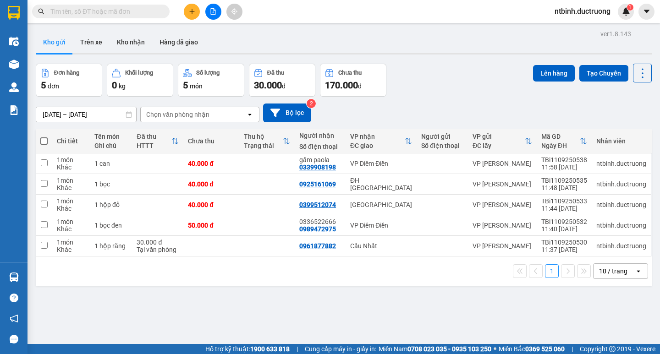
click at [44, 140] on span at bounding box center [43, 140] width 7 height 7
click at [44, 137] on input "checkbox" at bounding box center [44, 137] width 0 height 0
checkbox input "true"
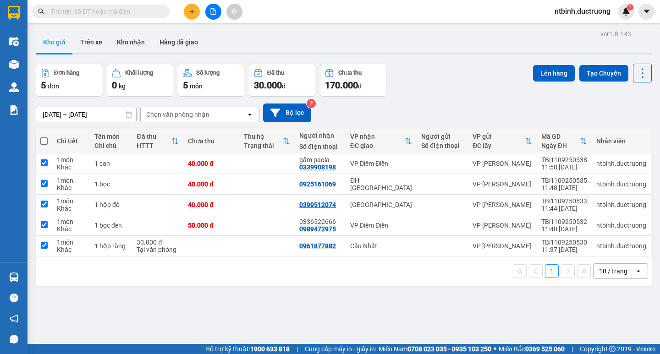
checkbox input "true"
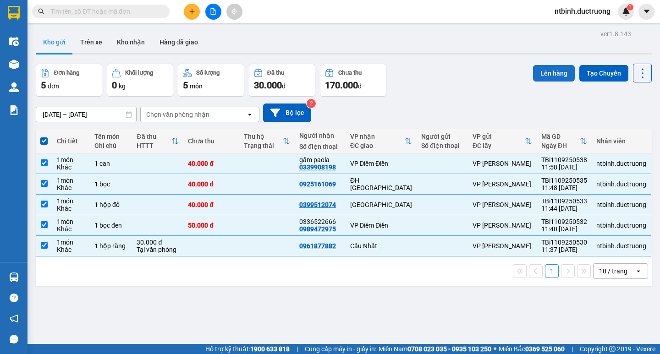
click at [537, 71] on button "Lên hàng" at bounding box center [554, 73] width 42 height 16
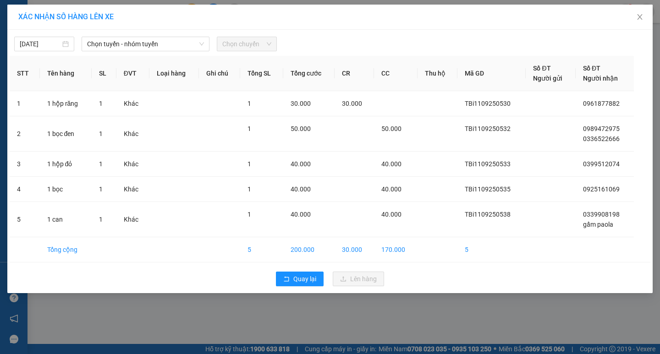
click at [155, 52] on div "[DATE] Chọn tuyến - nhóm tuyến Chọn chuyến STT Tên hàng SL ĐVT Loại hàng Ghi ch…" at bounding box center [329, 161] width 645 height 263
click at [160, 47] on span "Chọn tuyến - nhóm tuyến" at bounding box center [145, 44] width 117 height 14
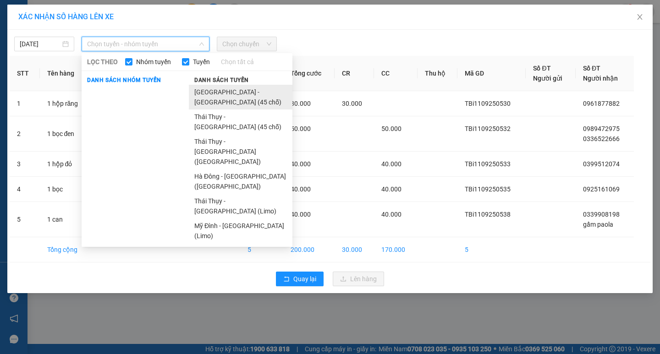
click at [213, 91] on li "[GEOGRAPHIC_DATA] - [GEOGRAPHIC_DATA] (45 chỗ)" at bounding box center [241, 97] width 104 height 25
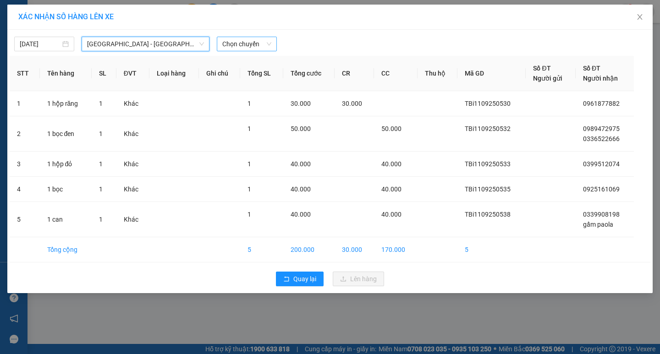
click at [239, 39] on span "Chọn chuyến" at bounding box center [246, 44] width 49 height 14
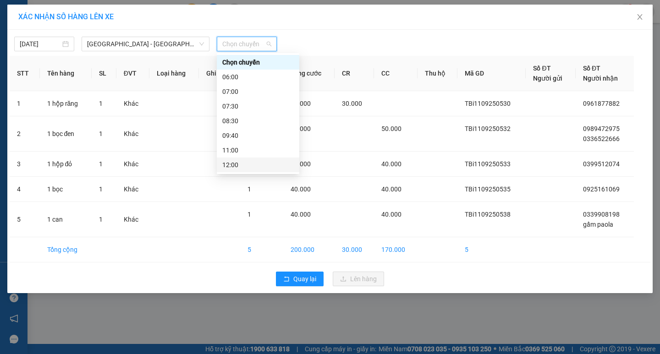
click at [246, 167] on div "12:00" at bounding box center [257, 165] width 71 height 10
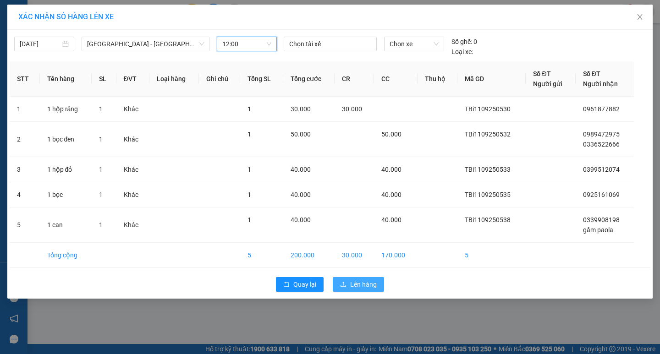
click at [355, 285] on span "Lên hàng" at bounding box center [363, 284] width 27 height 10
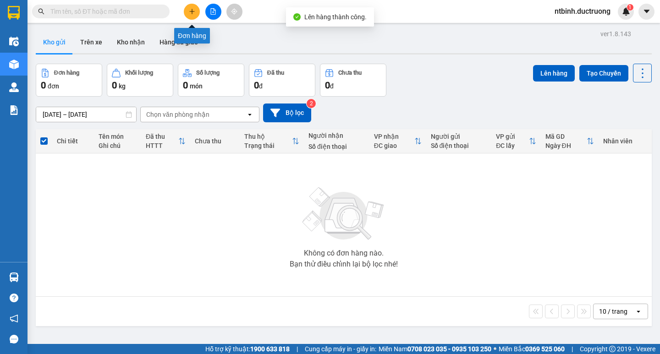
click at [219, 11] on button at bounding box center [213, 12] width 16 height 16
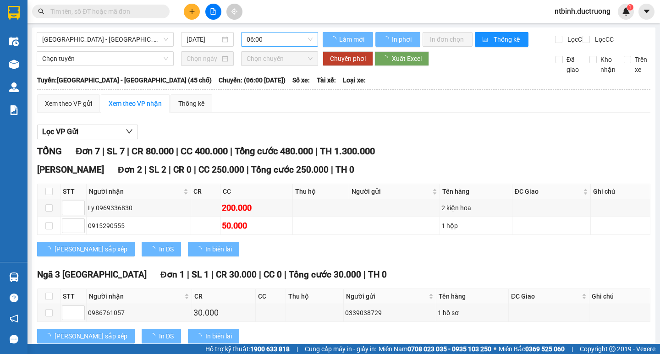
click at [252, 38] on span "06:00" at bounding box center [279, 40] width 66 height 14
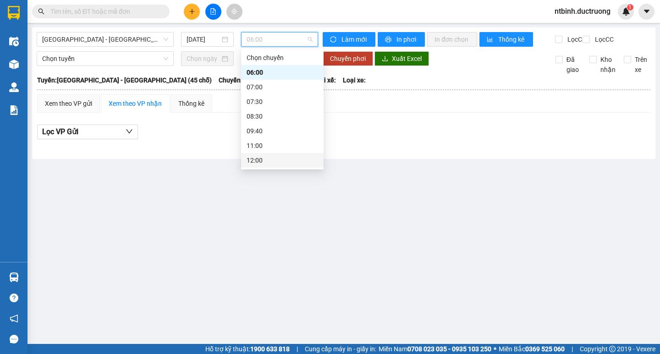
click at [285, 159] on div "12:00" at bounding box center [281, 160] width 71 height 10
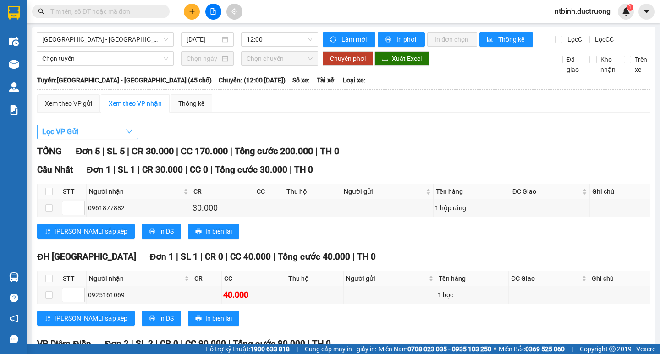
click at [83, 139] on button "Lọc VP Gửi" at bounding box center [87, 132] width 101 height 15
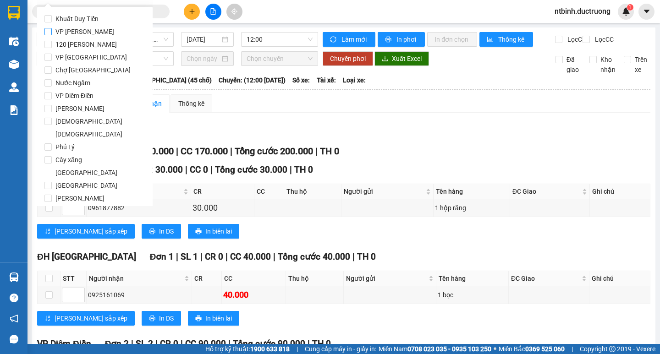
click at [83, 30] on span "VP [PERSON_NAME]" at bounding box center [85, 31] width 66 height 13
click at [52, 30] on input "VP [PERSON_NAME]" at bounding box center [47, 31] width 7 height 7
checkbox input "true"
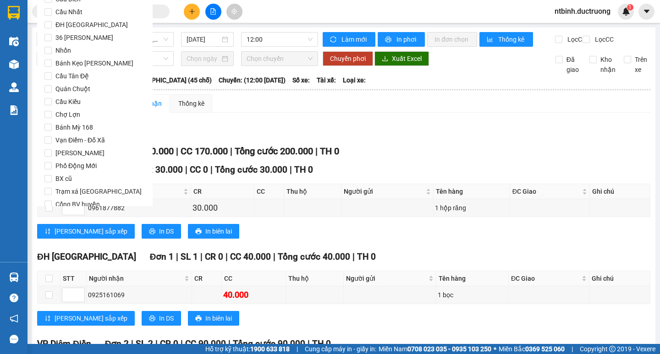
scroll to position [763, 0]
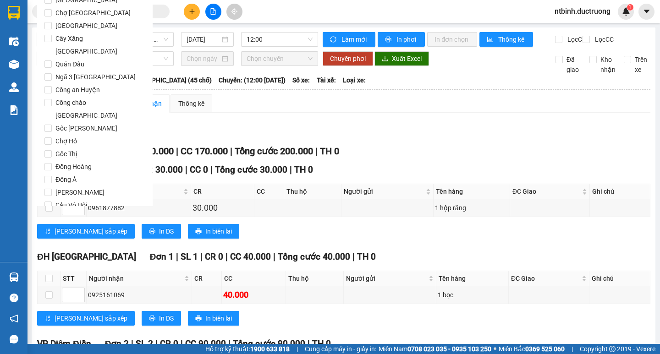
click at [62, 250] on button "Lọc" at bounding box center [56, 257] width 25 height 15
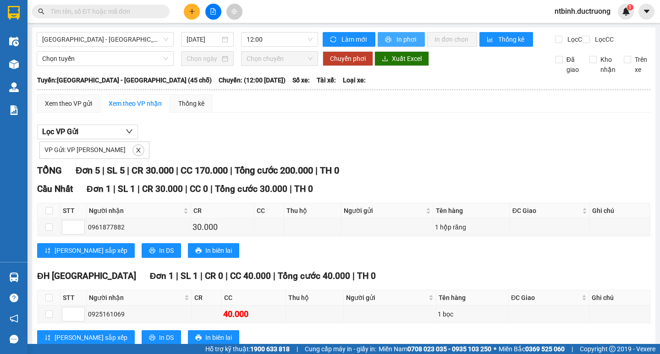
click at [401, 36] on span "In phơi" at bounding box center [406, 39] width 21 height 10
click at [195, 9] on icon "plus" at bounding box center [192, 11] width 6 height 6
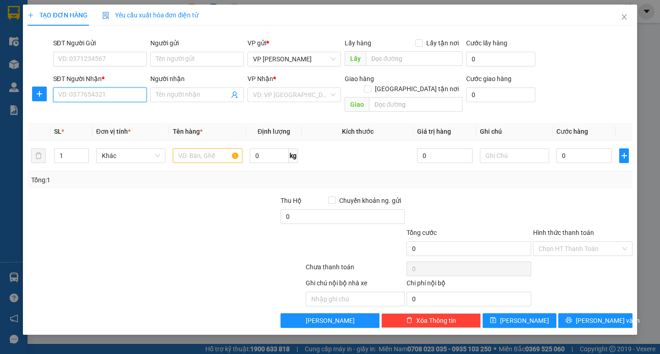
click at [93, 94] on input "SĐT Người Nhận *" at bounding box center [99, 95] width 93 height 15
type input "0973118662"
click at [79, 111] on div "0973118662 - chợ dành" at bounding box center [100, 113] width 82 height 10
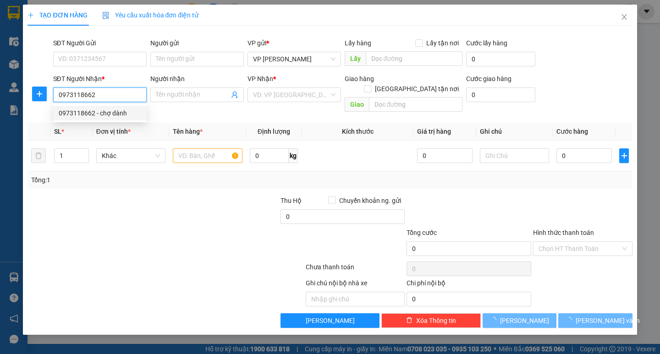
type input "chợ dành"
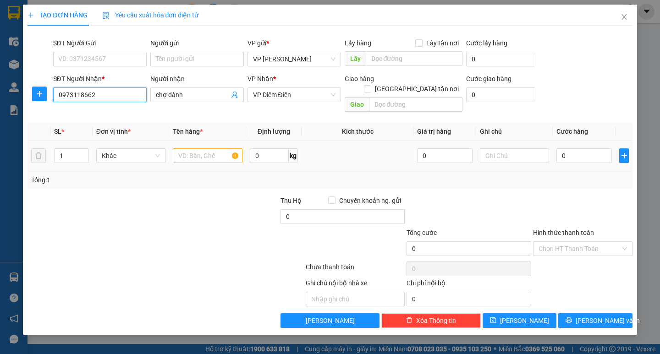
type input "0973118662"
click at [187, 150] on input "text" at bounding box center [207, 155] width 69 height 15
type input "1 hop"
click at [574, 148] on input "0" at bounding box center [583, 155] width 55 height 15
type input "5"
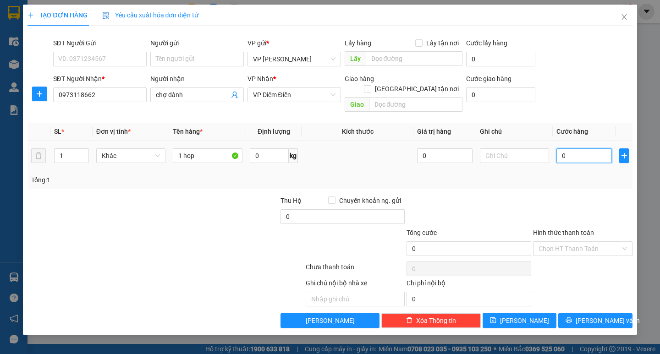
type input "5"
type input "50"
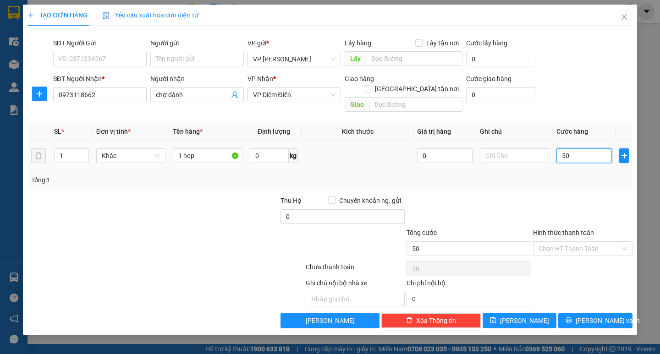
click at [575, 148] on input "50" at bounding box center [583, 155] width 55 height 15
type input "50.000"
click at [572, 313] on button "[PERSON_NAME] và In" at bounding box center [595, 320] width 74 height 15
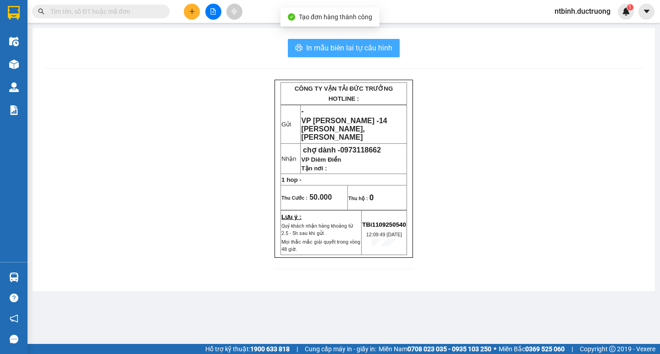
click at [340, 45] on span "In mẫu biên lai tự cấu hình" at bounding box center [349, 47] width 86 height 11
